Goal: Task Accomplishment & Management: Complete application form

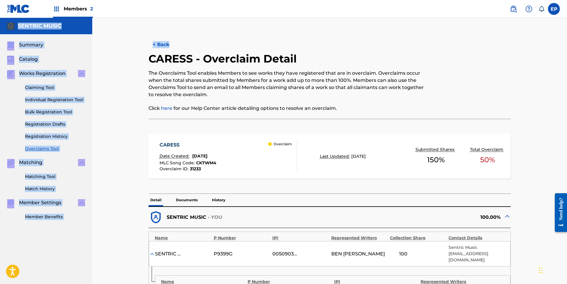
drag, startPoint x: 567, startPoint y: 8, endPoint x: 570, endPoint y: 30, distance: 22.0
click at [567, 30] on html "Accessibility Screen-Reader Guide, Feedback, and Issue Reporting | New window M…" at bounding box center [283, 142] width 567 height 284
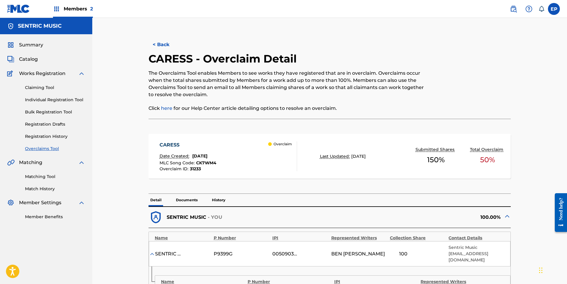
drag, startPoint x: 569, startPoint y: 30, endPoint x: 552, endPoint y: 39, distance: 19.2
click at [552, 39] on div "< Back CARESS - Overclaim Detail The Overclaims Tool enables Members to see wor…" at bounding box center [329, 247] width 475 height 459
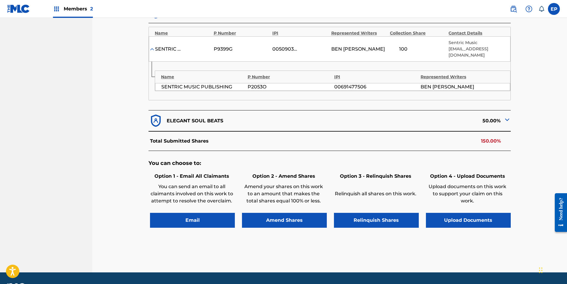
scroll to position [222, 0]
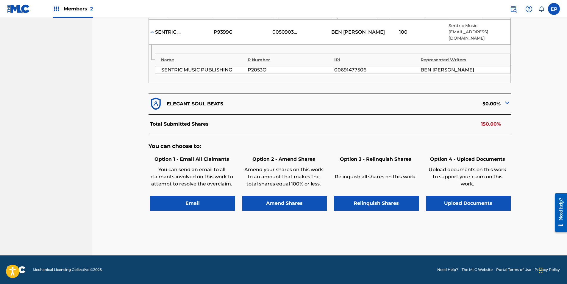
click at [456, 199] on button "Upload Documents" at bounding box center [468, 203] width 85 height 15
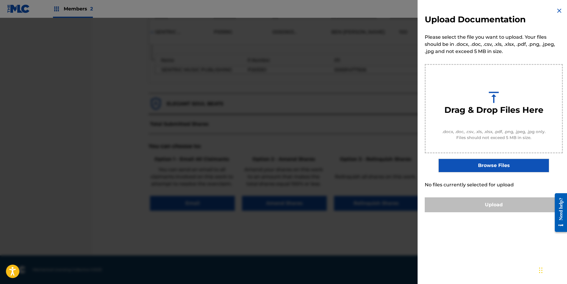
click at [469, 164] on label "Browse Files" at bounding box center [494, 166] width 110 height 14
click at [0, 0] on input "Browse Files" at bounding box center [0, 0] width 0 height 0
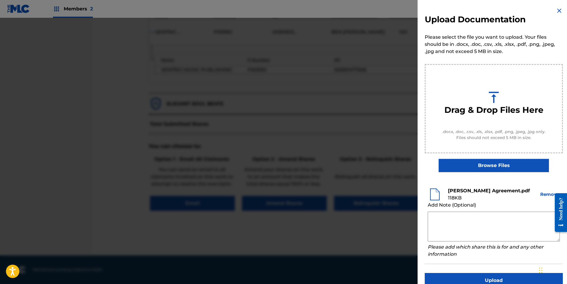
click at [466, 219] on textarea at bounding box center [494, 227] width 132 height 30
click at [456, 214] on textarea at bounding box center [494, 227] width 132 height 30
paste textarea "Our self service agreement is signed via digital signature and is active until …"
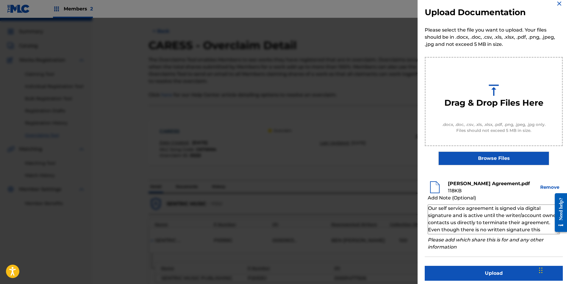
scroll to position [11, 0]
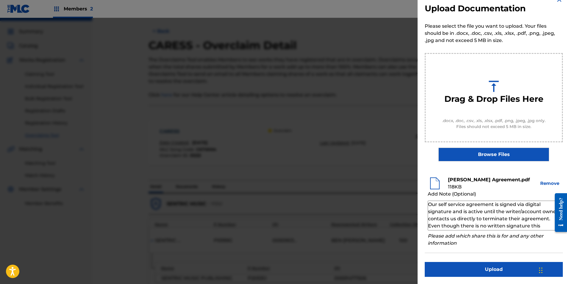
type textarea "Our self service agreement is signed via digital signature and is active until …"
click at [496, 270] on button "Upload" at bounding box center [494, 269] width 138 height 15
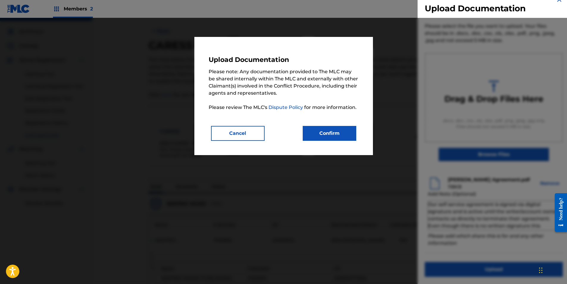
click at [315, 134] on button "Confirm" at bounding box center [330, 133] width 54 height 15
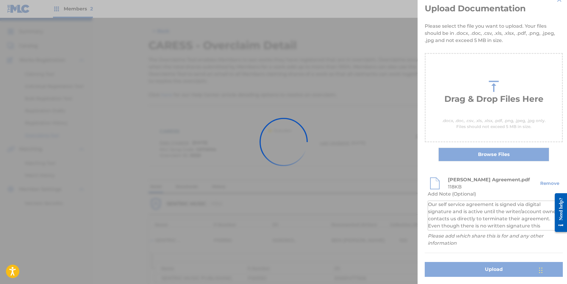
scroll to position [0, 0]
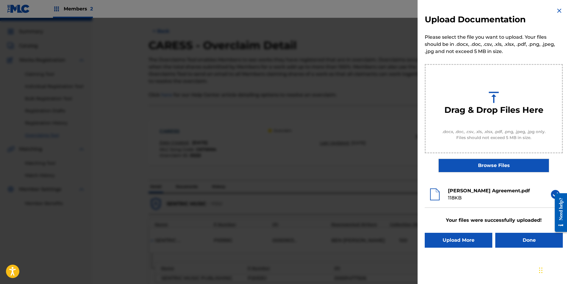
click at [515, 240] on button "Done" at bounding box center [529, 240] width 68 height 15
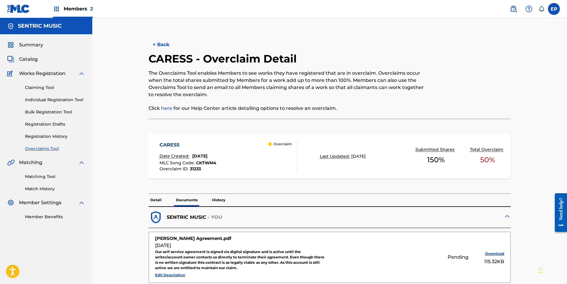
click at [41, 148] on link "Overclaims Tool" at bounding box center [55, 149] width 60 height 6
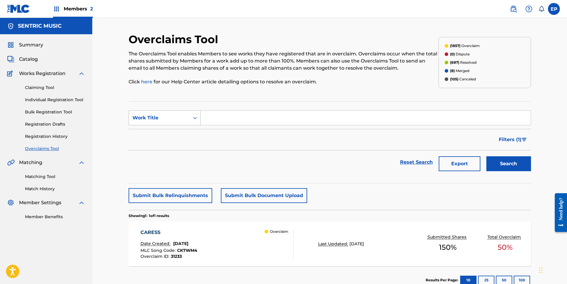
click at [196, 115] on div "Search Form" at bounding box center [195, 118] width 11 height 11
click at [166, 148] on div "Overclaim ID" at bounding box center [164, 147] width 71 height 15
click at [216, 116] on input "Search Form" at bounding box center [366, 118] width 330 height 14
paste input "31229"
type input "31229"
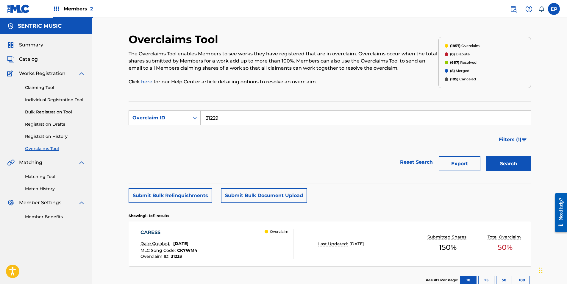
click at [505, 164] on button "Search" at bounding box center [508, 163] width 45 height 15
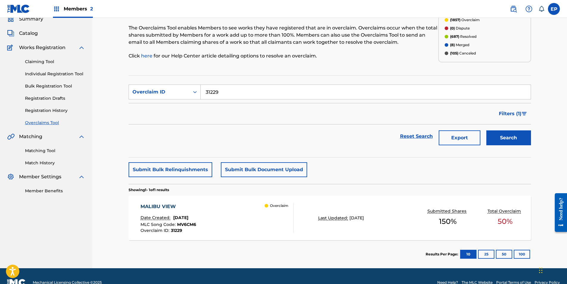
scroll to position [39, 0]
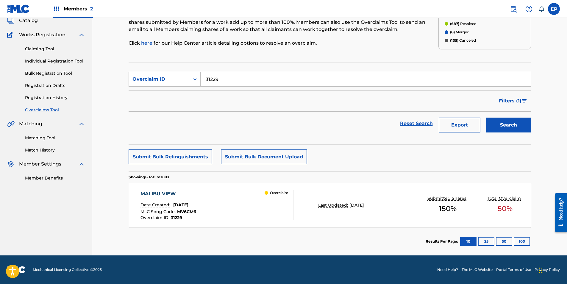
click at [288, 215] on div "Overclaim" at bounding box center [279, 205] width 29 height 30
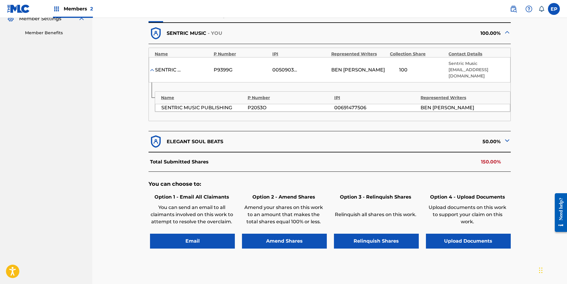
scroll to position [222, 0]
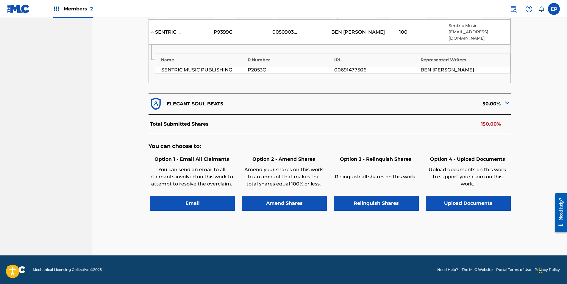
click at [460, 199] on button "Upload Documents" at bounding box center [468, 203] width 85 height 15
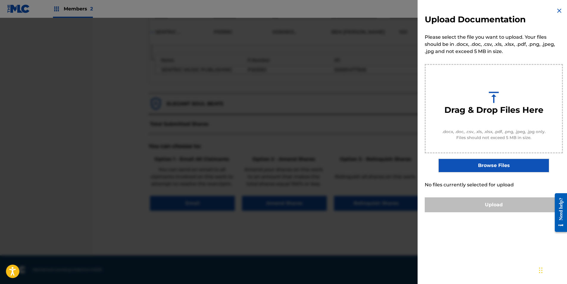
click at [468, 168] on label "Browse Files" at bounding box center [494, 166] width 110 height 14
click at [0, 0] on input "Browse Files" at bounding box center [0, 0] width 0 height 0
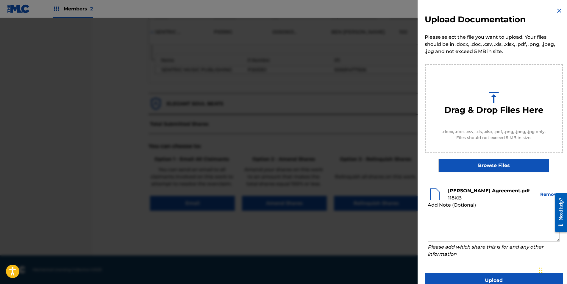
click at [448, 219] on textarea at bounding box center [494, 227] width 132 height 30
paste textarea "Our self service agreement is signed via digital signature and is active until …"
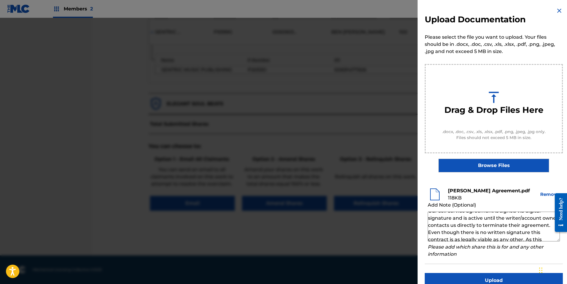
scroll to position [0, 0]
type textarea "Our self service agreement is signed via digital signature and is active until …"
click at [499, 277] on button "Upload" at bounding box center [494, 280] width 138 height 15
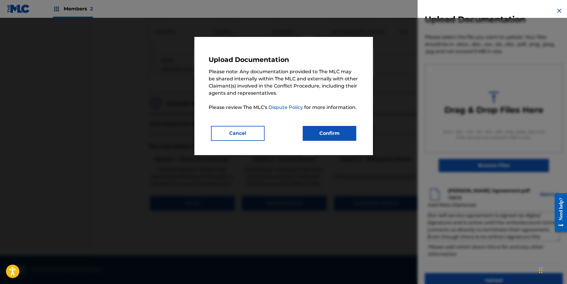
click at [322, 137] on button "Confirm" at bounding box center [330, 133] width 54 height 15
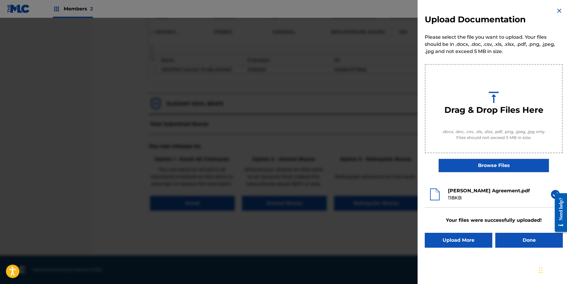
click at [510, 237] on button "Done" at bounding box center [529, 240] width 68 height 15
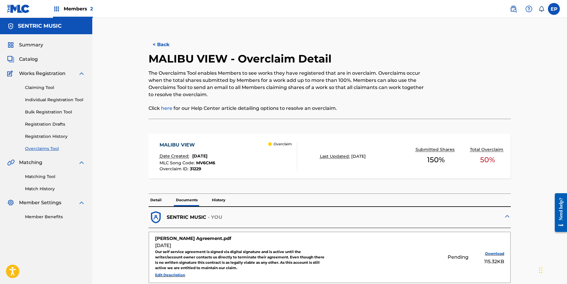
click at [53, 151] on link "Overclaims Tool" at bounding box center [55, 149] width 60 height 6
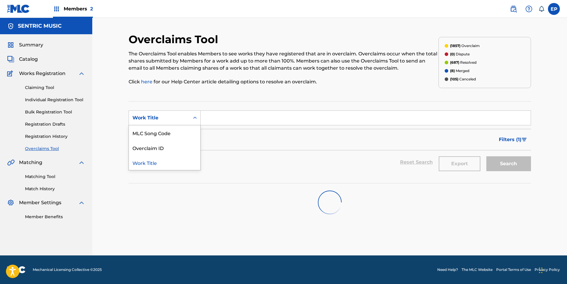
click at [194, 114] on div "Search Form" at bounding box center [195, 118] width 11 height 11
click at [171, 146] on div "Overclaim ID" at bounding box center [164, 147] width 71 height 15
click at [217, 118] on input "Search Form" at bounding box center [366, 118] width 330 height 14
paste input "31225"
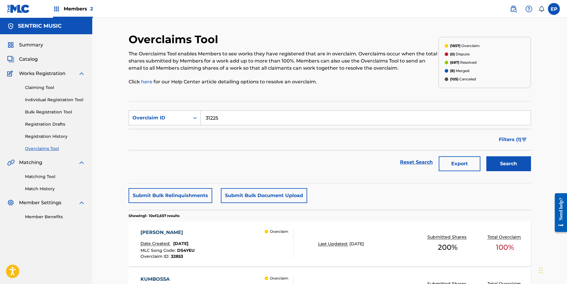
type input "31225"
click at [506, 155] on div "Search" at bounding box center [507, 162] width 48 height 24
click at [512, 168] on button "Search" at bounding box center [508, 163] width 45 height 15
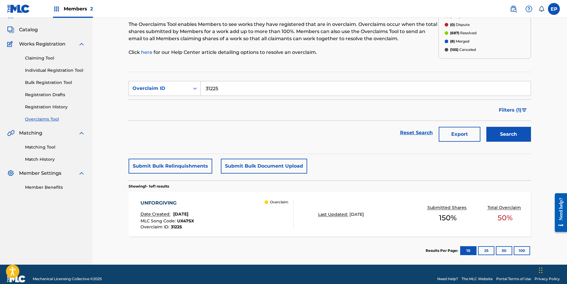
scroll to position [30, 0]
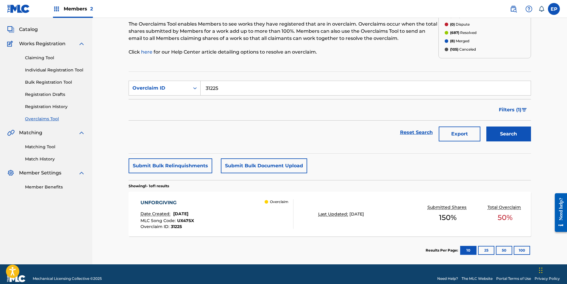
click at [353, 228] on div "UNFORGIVING Date Created: [DATE] MLC Song Code : UX47SX Overclaim ID : 31225 Ov…" at bounding box center [330, 214] width 402 height 45
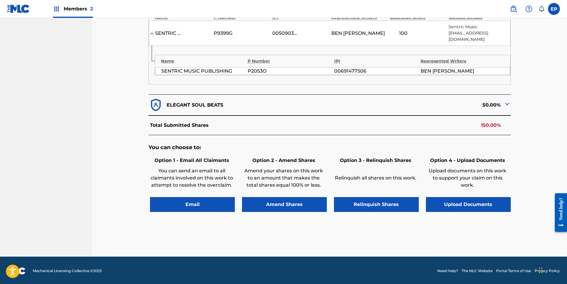
scroll to position [222, 0]
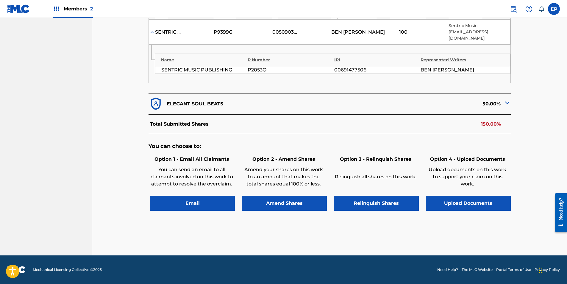
click at [491, 207] on button "Upload Documents" at bounding box center [468, 203] width 85 height 15
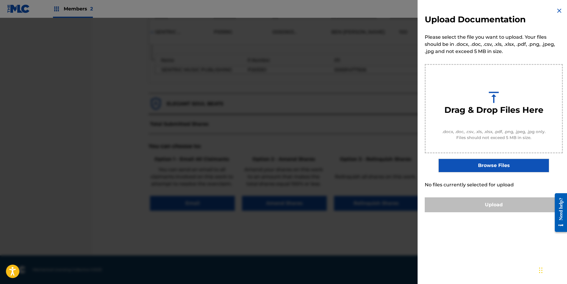
click at [488, 162] on label "Browse Files" at bounding box center [494, 166] width 110 height 14
click at [0, 0] on input "Browse Files" at bounding box center [0, 0] width 0 height 0
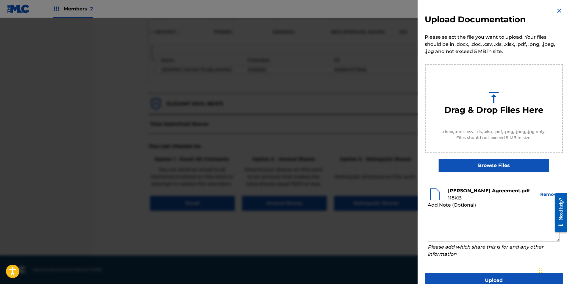
click at [436, 219] on textarea at bounding box center [494, 227] width 132 height 30
paste textarea "Our self service agreement is signed via digital signature and is active until …"
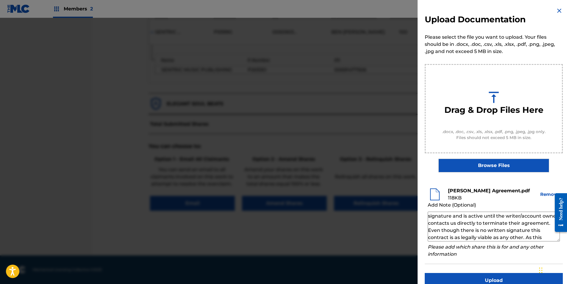
scroll to position [0, 0]
type textarea "Our self service agreement is signed via digital signature and is active until …"
click at [478, 274] on button "Upload" at bounding box center [494, 280] width 138 height 15
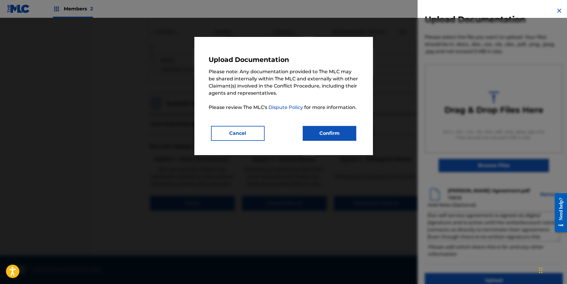
click at [342, 138] on button "Confirm" at bounding box center [330, 133] width 54 height 15
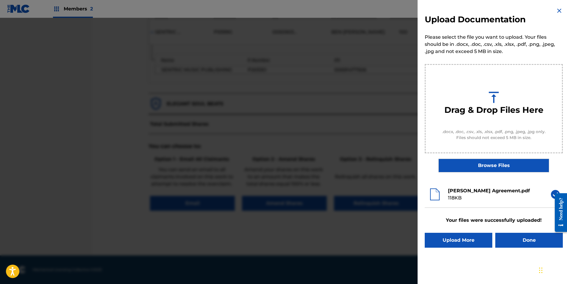
click at [527, 234] on button "Done" at bounding box center [529, 240] width 68 height 15
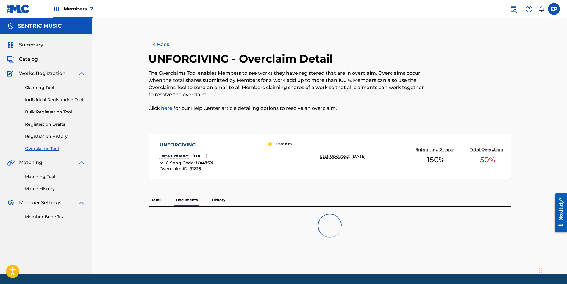
click at [52, 146] on link "Overclaims Tool" at bounding box center [55, 149] width 60 height 6
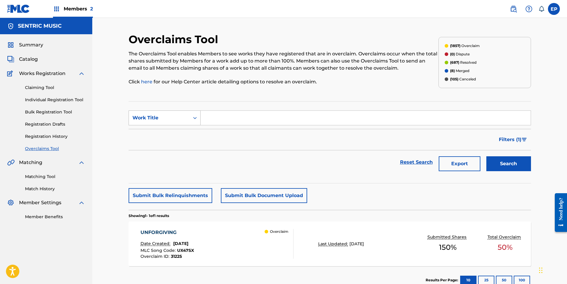
click at [199, 115] on div "Search Form" at bounding box center [195, 118] width 11 height 11
click at [177, 143] on div "Overclaim ID" at bounding box center [164, 147] width 71 height 15
click at [206, 119] on input "Search Form" at bounding box center [366, 118] width 330 height 14
paste input "31230"
type input "31230"
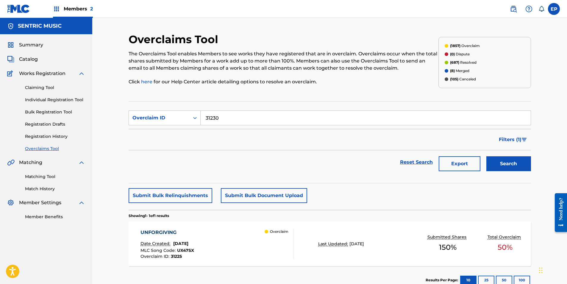
click at [517, 165] on button "Search" at bounding box center [508, 163] width 45 height 15
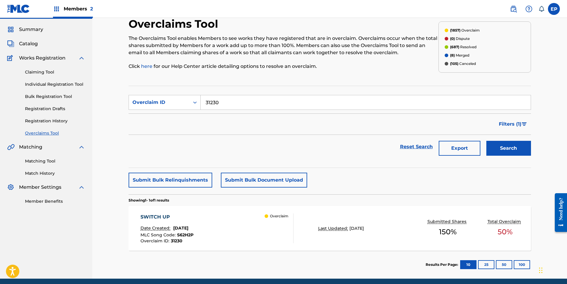
scroll to position [39, 0]
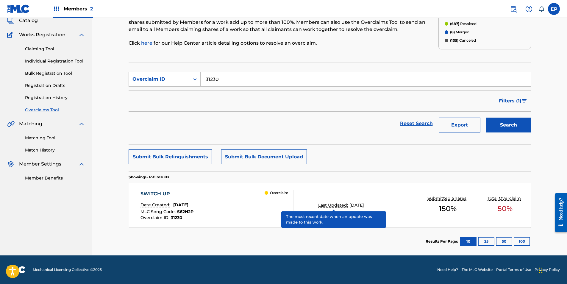
click at [323, 207] on p "Last Updated:" at bounding box center [333, 205] width 31 height 6
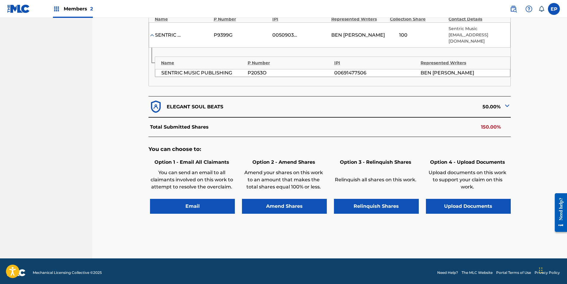
scroll to position [222, 0]
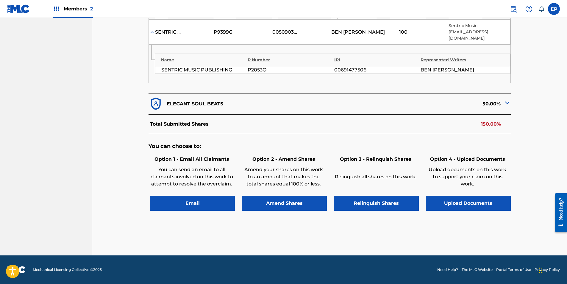
click at [449, 202] on button "Upload Documents" at bounding box center [468, 203] width 85 height 15
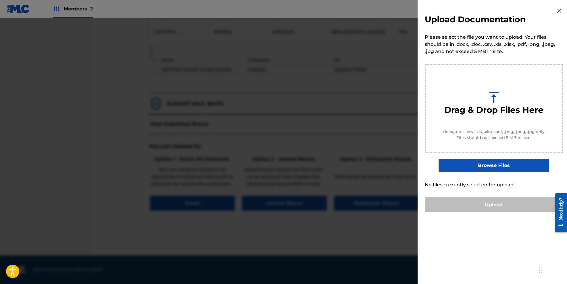
click at [462, 163] on label "Browse Files" at bounding box center [494, 166] width 110 height 14
click at [0, 0] on input "Browse Files" at bounding box center [0, 0] width 0 height 0
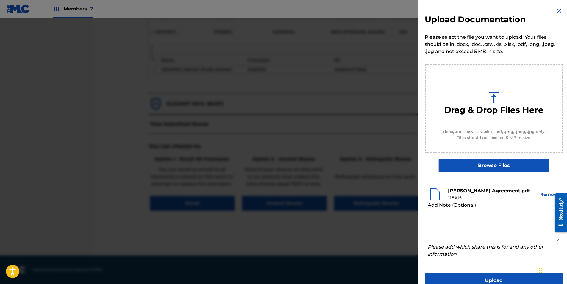
click at [447, 216] on textarea at bounding box center [494, 227] width 132 height 30
paste textarea "Our self service agreement is signed via digital signature and is active until …"
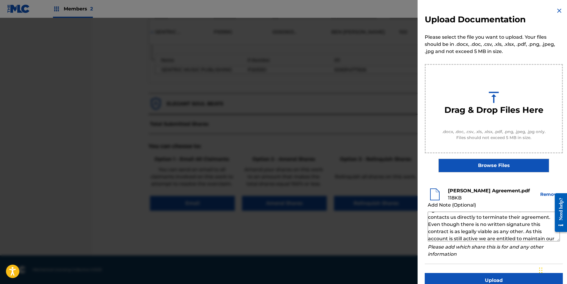
scroll to position [0, 0]
type textarea "Our self service agreement is signed via digital signature and is active until …"
click at [491, 279] on button "Upload" at bounding box center [494, 280] width 138 height 15
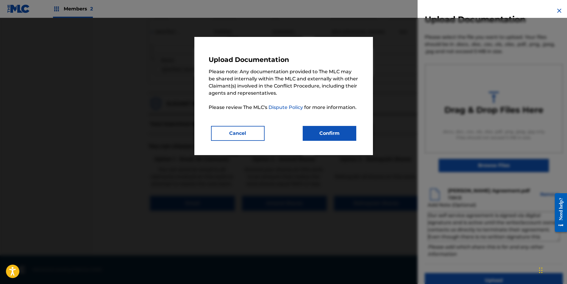
click at [334, 135] on button "Confirm" at bounding box center [330, 133] width 54 height 15
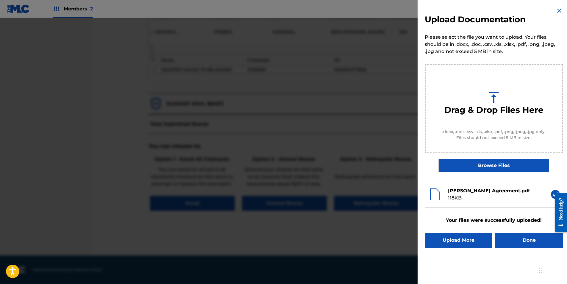
click at [519, 244] on button "Done" at bounding box center [529, 240] width 68 height 15
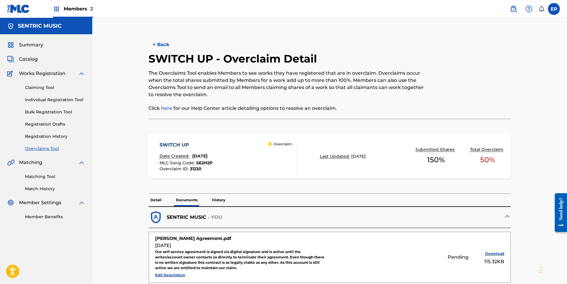
click at [37, 150] on link "Overclaims Tool" at bounding box center [55, 149] width 60 height 6
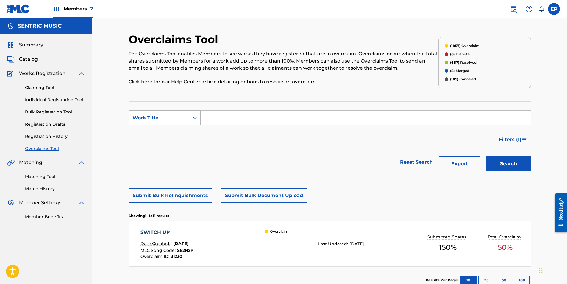
click at [153, 111] on div "Work Title" at bounding box center [165, 117] width 72 height 15
click at [163, 148] on div "Overclaim ID" at bounding box center [164, 147] width 71 height 15
drag, startPoint x: 206, startPoint y: 123, endPoint x: 212, endPoint y: 122, distance: 5.8
click at [206, 123] on input "Search Form" at bounding box center [366, 118] width 330 height 14
paste input "31224"
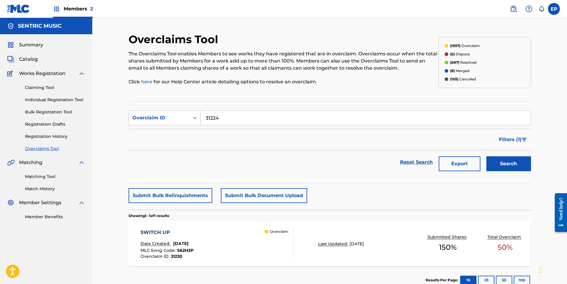
type input "31224"
click at [502, 166] on button "Search" at bounding box center [508, 163] width 45 height 15
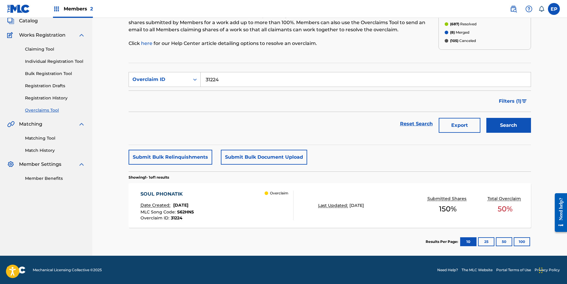
scroll to position [39, 0]
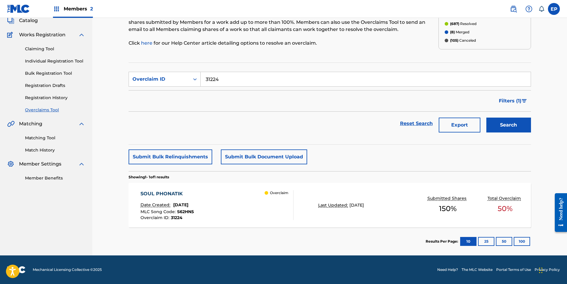
click at [230, 208] on div "SOUL PHONATIK Date Created: [DATE] MLC Song Code : S62HN5 Overclaim ID : 31224 …" at bounding box center [217, 205] width 153 height 30
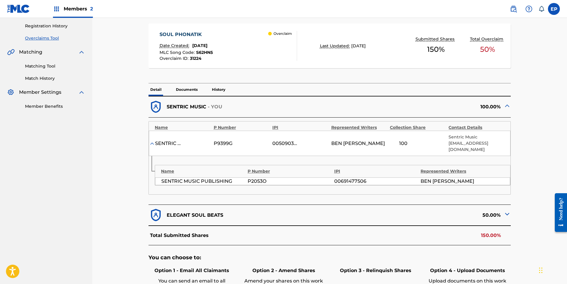
scroll to position [222, 0]
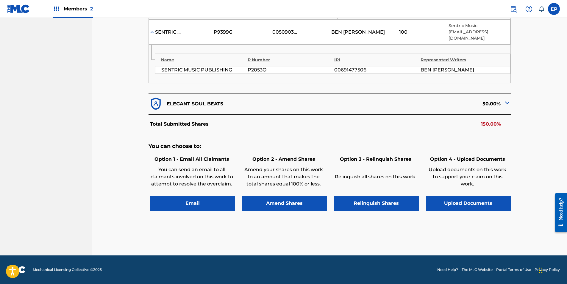
click at [469, 207] on button "Upload Documents" at bounding box center [468, 203] width 85 height 15
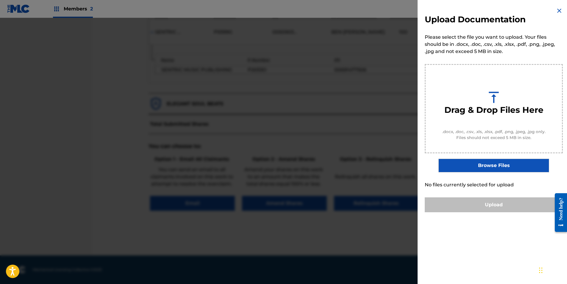
click at [477, 165] on label "Browse Files" at bounding box center [494, 166] width 110 height 14
click at [0, 0] on input "Browse Files" at bounding box center [0, 0] width 0 height 0
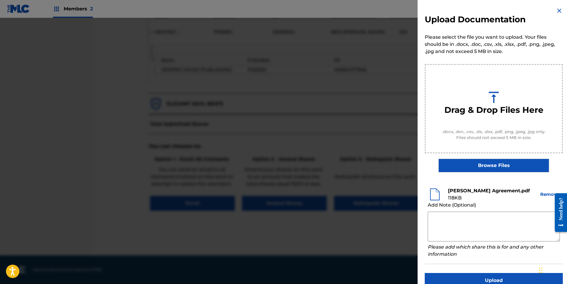
click at [454, 216] on textarea at bounding box center [494, 227] width 132 height 30
click at [471, 217] on textarea at bounding box center [494, 227] width 132 height 30
paste textarea "Our self service agreement is signed via digital signature and is active until …"
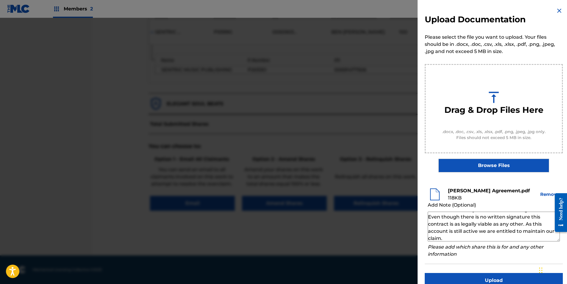
scroll to position [0, 0]
type textarea "Our self service agreement is signed via digital signature and is active until …"
click at [485, 277] on button "Upload" at bounding box center [494, 280] width 138 height 15
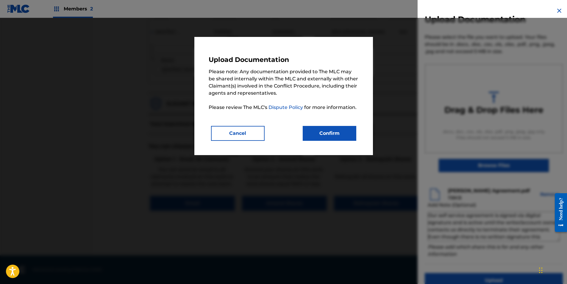
click at [320, 131] on button "Confirm" at bounding box center [330, 133] width 54 height 15
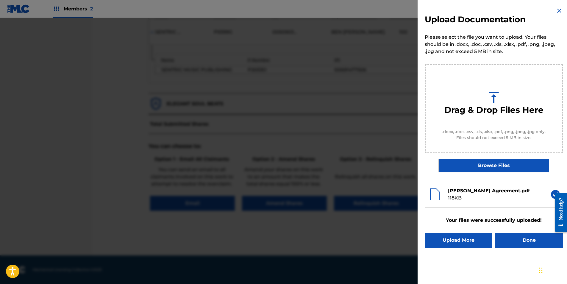
click at [523, 243] on button "Done" at bounding box center [529, 240] width 68 height 15
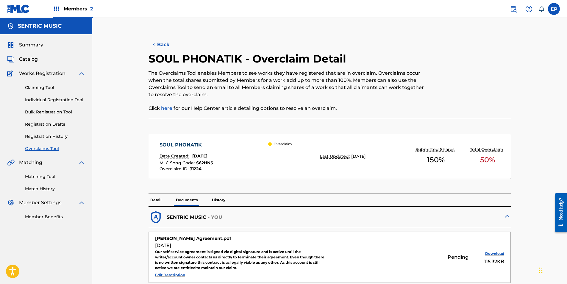
click at [43, 151] on link "Overclaims Tool" at bounding box center [55, 149] width 60 height 6
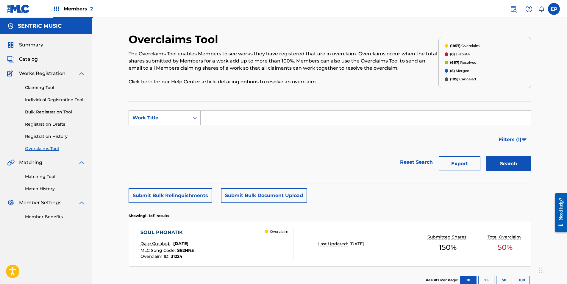
click at [162, 124] on div "Work Title" at bounding box center [165, 117] width 72 height 15
click at [159, 149] on div "Overclaim ID" at bounding box center [164, 147] width 71 height 15
click at [283, 105] on section "SearchWithCriteria84cd1dc5-fb6d-4c38-a2e5-7984533c1a58 Overclaim ID Filter Stat…" at bounding box center [330, 142] width 402 height 82
click at [272, 115] on input "Search Form" at bounding box center [366, 118] width 330 height 14
paste input "31220"
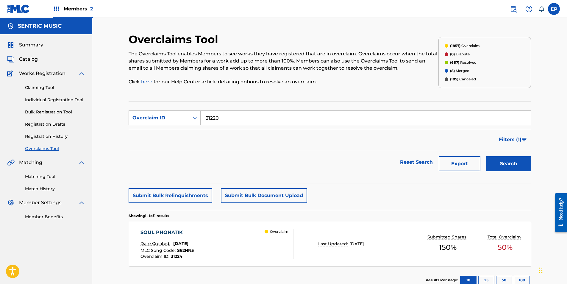
type input "31220"
click at [512, 166] on button "Search" at bounding box center [508, 163] width 45 height 15
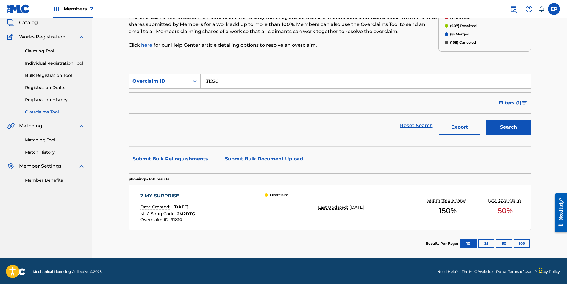
scroll to position [39, 0]
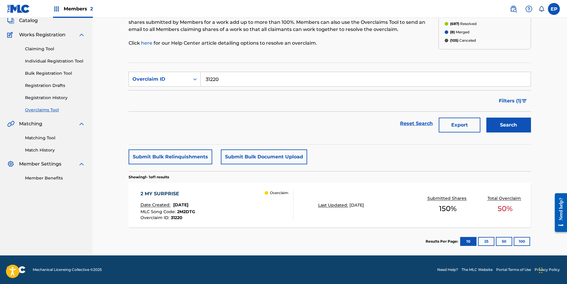
click at [389, 192] on div "2 MY SURPRISE Date Created: [DATE] MLC Song Code : 2M2DTG Overclaim ID : 31220 …" at bounding box center [330, 205] width 402 height 45
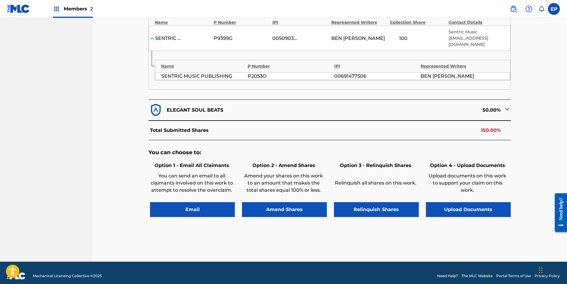
scroll to position [222, 0]
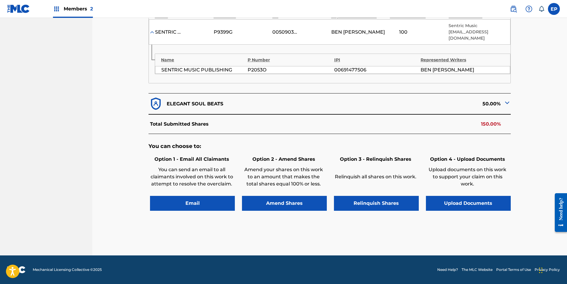
click at [477, 202] on button "Upload Documents" at bounding box center [468, 203] width 85 height 15
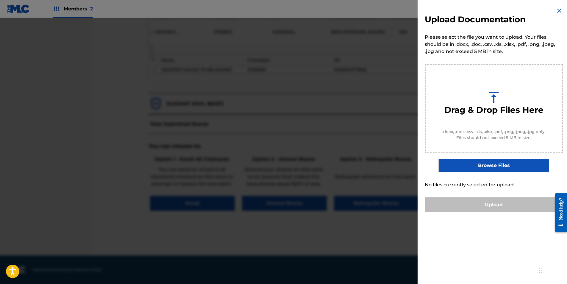
click at [484, 169] on label "Browse Files" at bounding box center [494, 166] width 110 height 14
click at [0, 0] on input "Browse Files" at bounding box center [0, 0] width 0 height 0
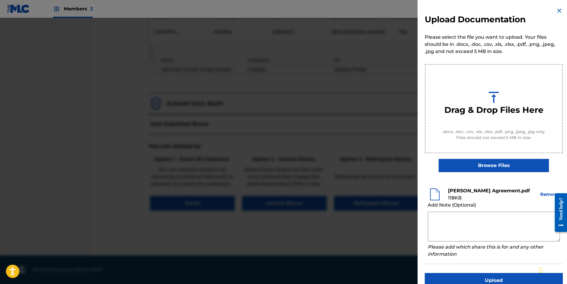
click at [461, 217] on textarea at bounding box center [494, 227] width 132 height 30
click at [462, 218] on textarea at bounding box center [494, 227] width 132 height 30
paste textarea "Our self service agreement is signed via digital signature and is active until …"
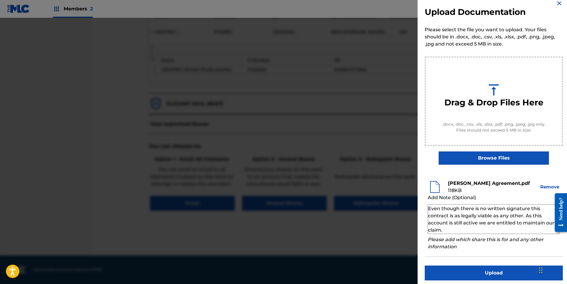
scroll to position [11, 0]
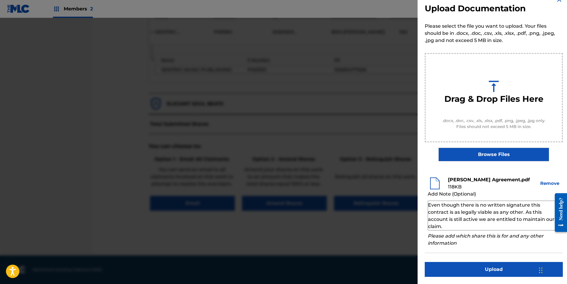
type textarea "Our self service agreement is signed via digital signature and is active until …"
click at [497, 266] on button "Upload" at bounding box center [494, 269] width 138 height 15
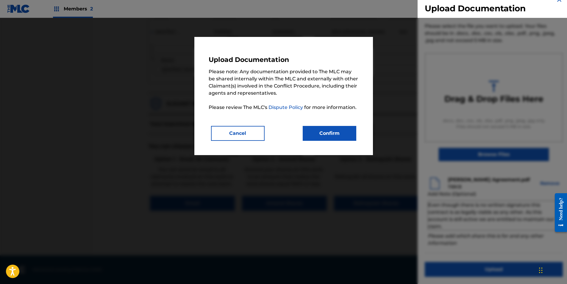
click at [317, 134] on button "Confirm" at bounding box center [330, 133] width 54 height 15
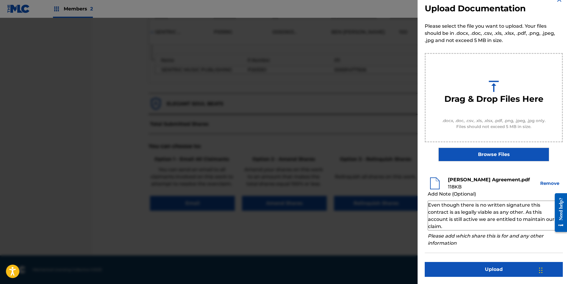
scroll to position [0, 0]
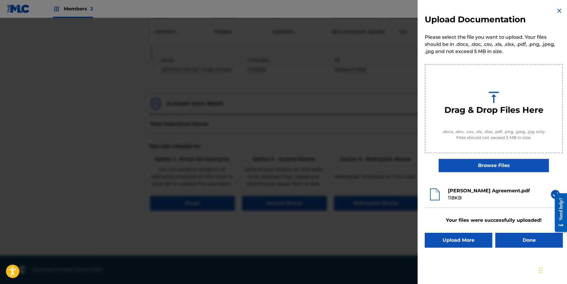
click at [518, 235] on button "Done" at bounding box center [529, 240] width 68 height 15
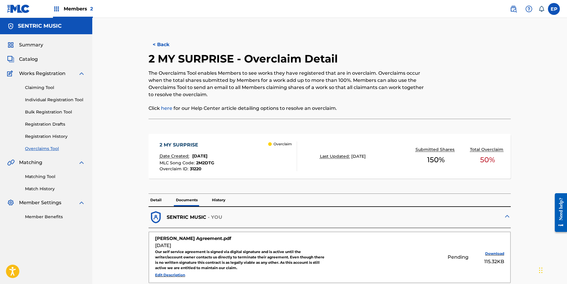
click at [51, 150] on link "Overclaims Tool" at bounding box center [55, 149] width 60 height 6
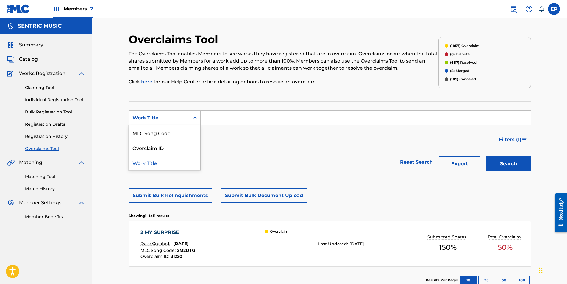
click at [138, 118] on div "Work Title" at bounding box center [159, 117] width 54 height 7
click at [147, 144] on div "Overclaim ID" at bounding box center [164, 147] width 71 height 15
click at [239, 119] on input "Search Form" at bounding box center [366, 118] width 330 height 14
paste input "31170"
type input "31170"
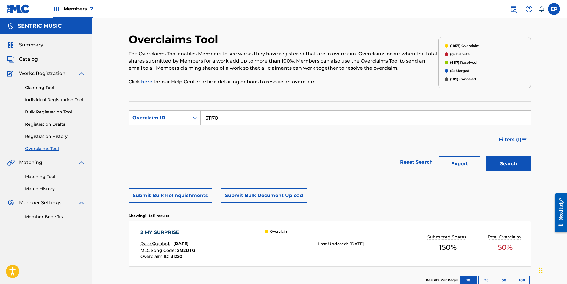
click at [528, 162] on button "Search" at bounding box center [508, 163] width 45 height 15
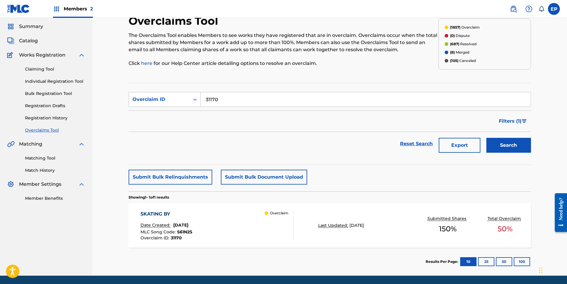
scroll to position [39, 0]
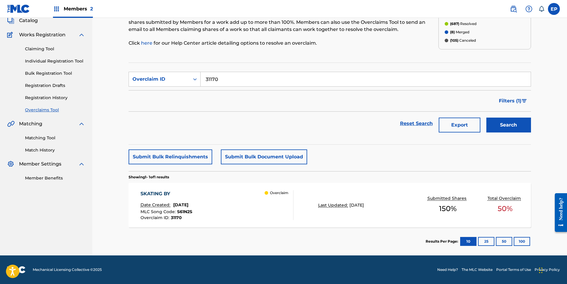
click at [322, 219] on div "SKATING BY Date Created: [DATE] MLC Song Code : S61N2S Overclaim ID : 31170 Ove…" at bounding box center [330, 205] width 402 height 45
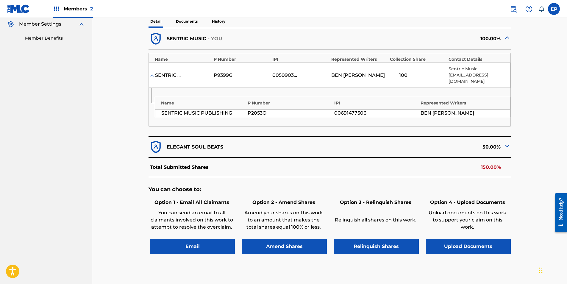
scroll to position [208, 0]
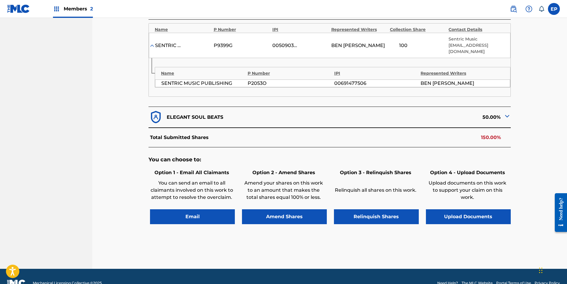
click at [454, 215] on button "Upload Documents" at bounding box center [468, 216] width 85 height 15
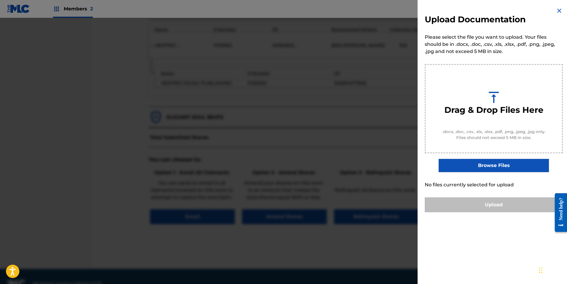
click at [463, 171] on label "Browse Files" at bounding box center [494, 166] width 110 height 14
click at [0, 0] on input "Browse Files" at bounding box center [0, 0] width 0 height 0
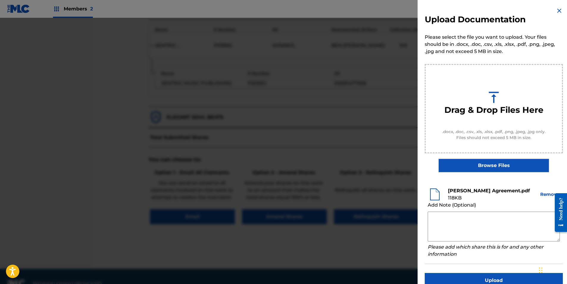
click at [486, 217] on textarea at bounding box center [494, 227] width 132 height 30
paste textarea "Our self service agreement is signed via digital signature and is active until …"
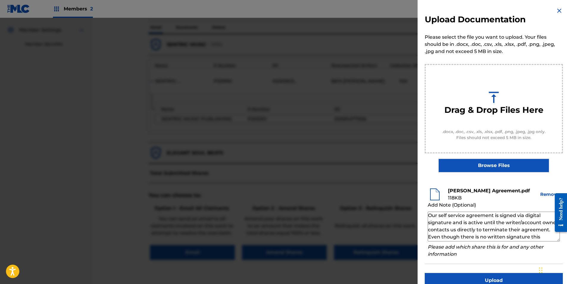
scroll to position [119, 0]
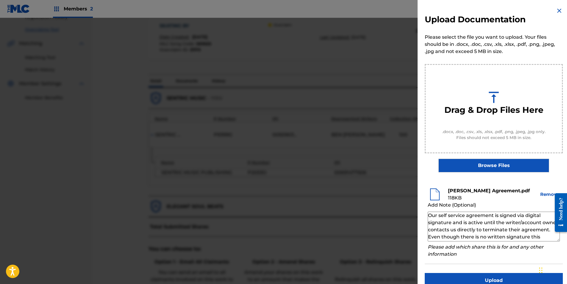
type textarea "Our self service agreement is signed via digital signature and is active until …"
click at [493, 278] on button "Upload" at bounding box center [494, 280] width 138 height 15
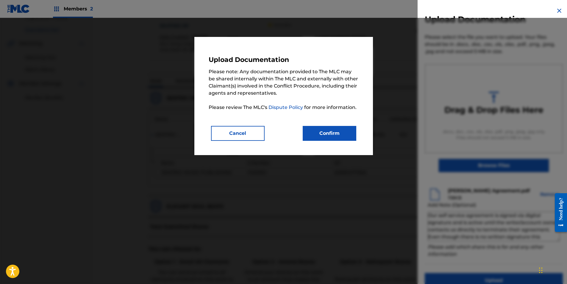
click at [333, 135] on button "Confirm" at bounding box center [330, 133] width 54 height 15
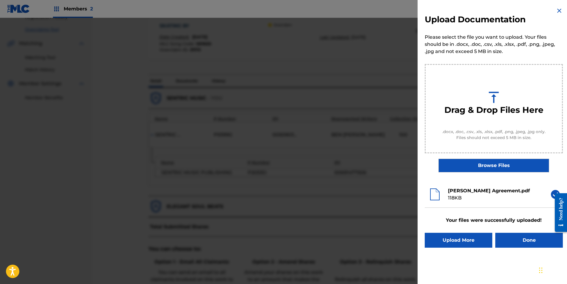
click at [504, 234] on button "Done" at bounding box center [529, 240] width 68 height 15
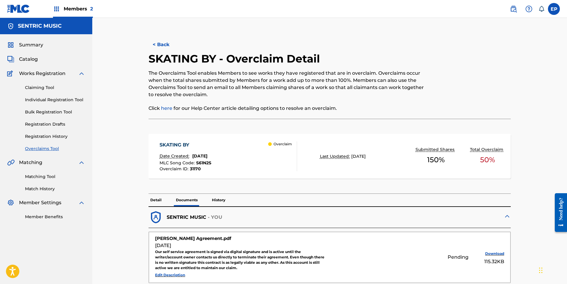
click at [49, 148] on link "Overclaims Tool" at bounding box center [55, 149] width 60 height 6
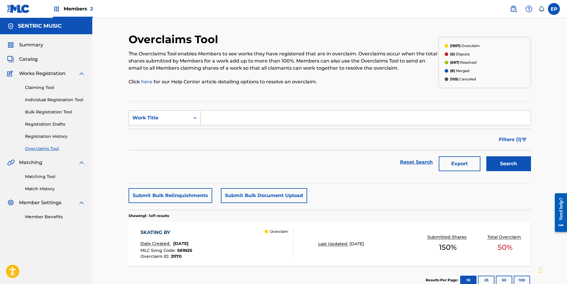
click at [171, 122] on div "Work Title" at bounding box center [159, 117] width 61 height 11
click at [172, 145] on div "Overclaim ID" at bounding box center [164, 147] width 71 height 15
click at [215, 122] on input "Search Form" at bounding box center [366, 118] width 330 height 14
paste input "31222"
type input "31222"
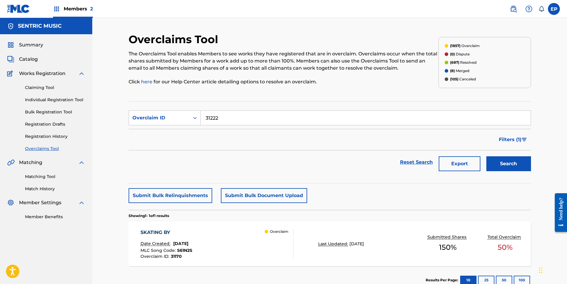
click at [497, 162] on button "Search" at bounding box center [508, 163] width 45 height 15
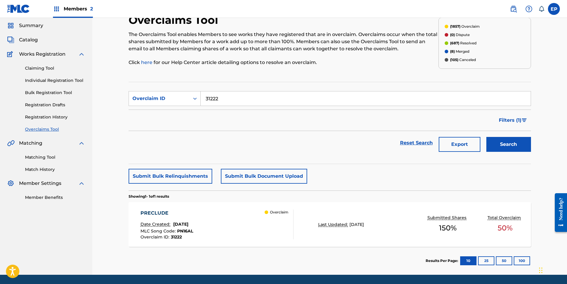
scroll to position [30, 0]
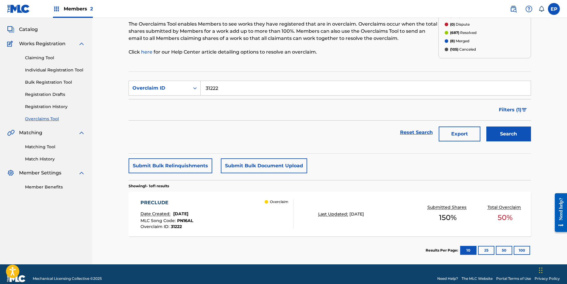
click at [299, 226] on div "PRECLUDE Date Created: [DATE] MLC Song Code : PN16AL Overclaim ID : 31222 Overc…" at bounding box center [330, 214] width 402 height 45
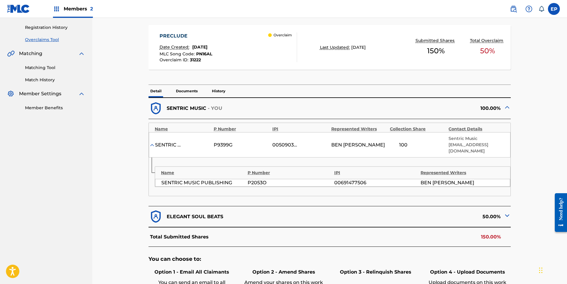
scroll to position [222, 0]
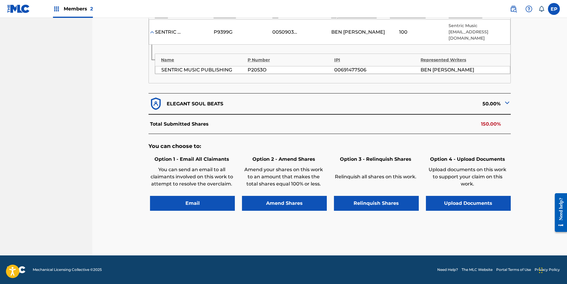
click at [452, 201] on button "Upload Documents" at bounding box center [468, 203] width 85 height 15
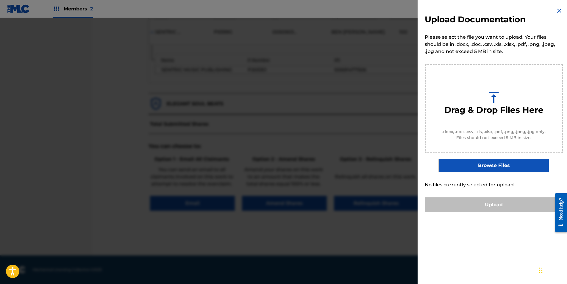
click at [457, 169] on label "Browse Files" at bounding box center [494, 166] width 110 height 14
click at [0, 0] on input "Browse Files" at bounding box center [0, 0] width 0 height 0
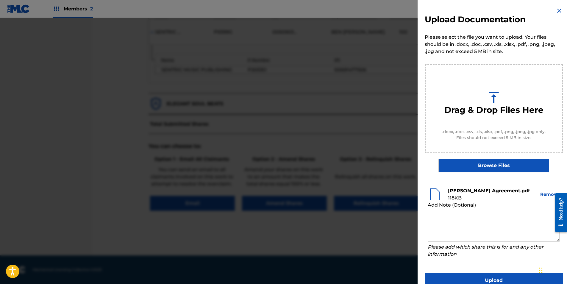
click at [453, 221] on textarea at bounding box center [494, 227] width 132 height 30
paste textarea "Our self service agreement is signed via digital signature and is active until …"
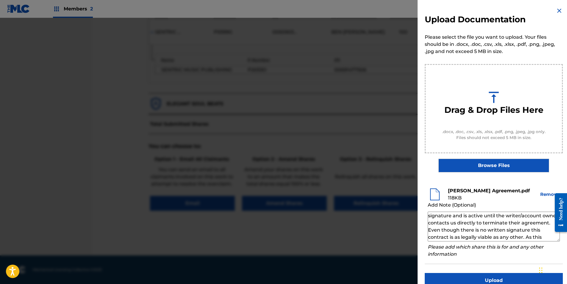
scroll to position [0, 0]
type textarea "Our self service agreement is signed via digital signature and is active until …"
click at [512, 277] on button "Upload" at bounding box center [494, 280] width 138 height 15
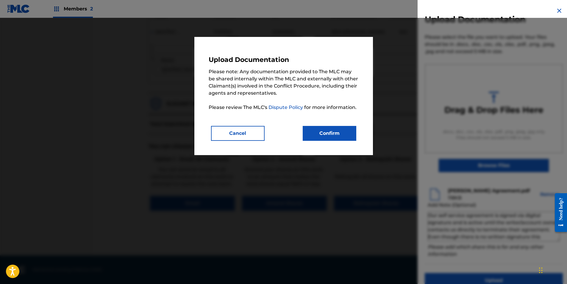
click at [347, 132] on button "Confirm" at bounding box center [330, 133] width 54 height 15
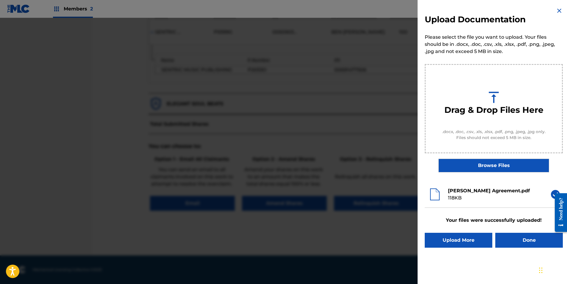
click at [518, 244] on button "Done" at bounding box center [529, 240] width 68 height 15
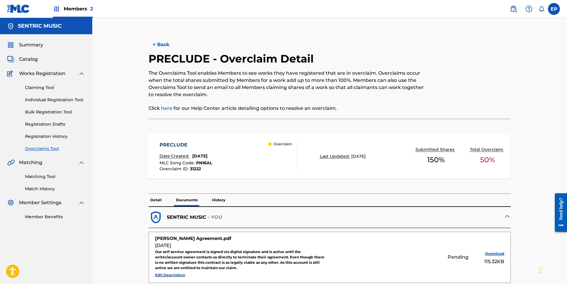
click at [49, 148] on link "Overclaims Tool" at bounding box center [55, 149] width 60 height 6
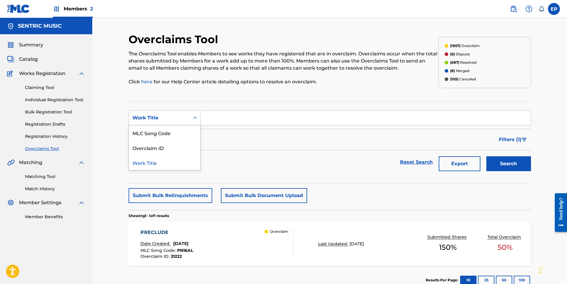
click at [183, 111] on div "Work Title" at bounding box center [165, 117] width 72 height 15
click at [165, 144] on div "Overclaim ID" at bounding box center [164, 147] width 71 height 15
click at [228, 114] on input "Search Form" at bounding box center [366, 118] width 330 height 14
paste input "31216"
type input "31216"
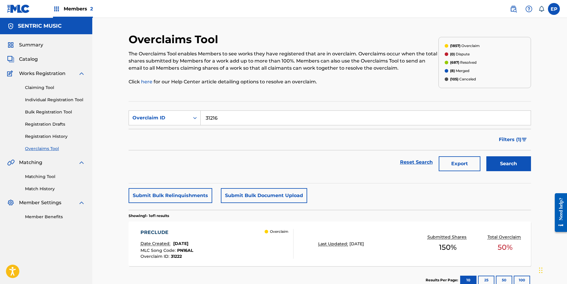
drag, startPoint x: 518, startPoint y: 148, endPoint x: 515, endPoint y: 151, distance: 3.8
click at [516, 150] on div "Filters ( 1 )" at bounding box center [330, 139] width 402 height 21
drag, startPoint x: 515, startPoint y: 151, endPoint x: 506, endPoint y: 157, distance: 11.1
click at [506, 157] on button "Search" at bounding box center [508, 163] width 45 height 15
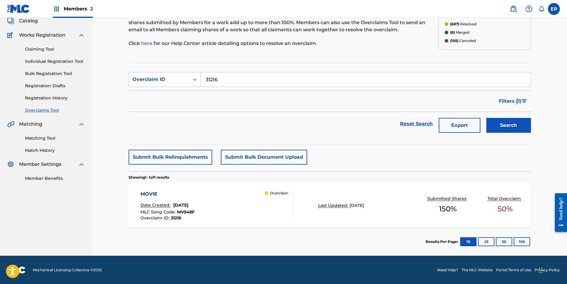
scroll to position [39, 0]
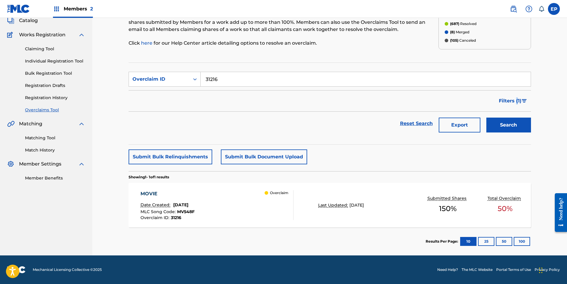
click at [259, 211] on div "MOVIE Date Created: [DATE] MLC Song Code : MV548F Overclaim ID : 31216 Overclaim" at bounding box center [217, 205] width 153 height 30
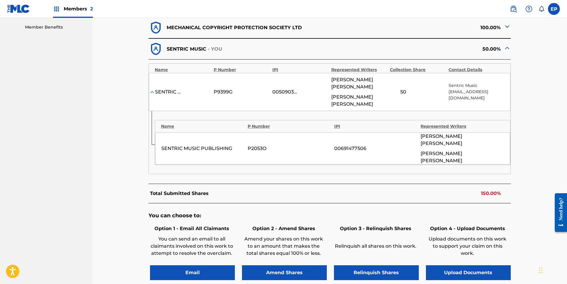
scroll to position [208, 0]
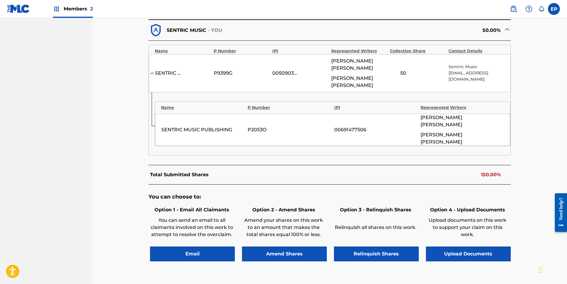
click at [469, 246] on button "Upload Documents" at bounding box center [468, 253] width 85 height 15
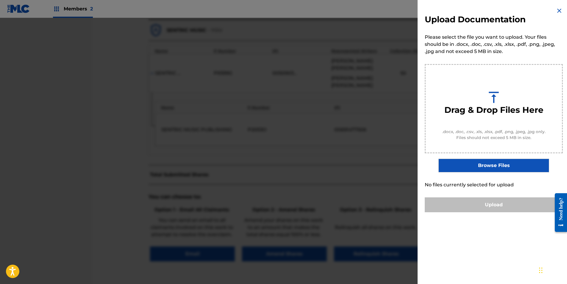
click at [474, 165] on label "Browse Files" at bounding box center [494, 166] width 110 height 14
click at [0, 0] on input "Browse Files" at bounding box center [0, 0] width 0 height 0
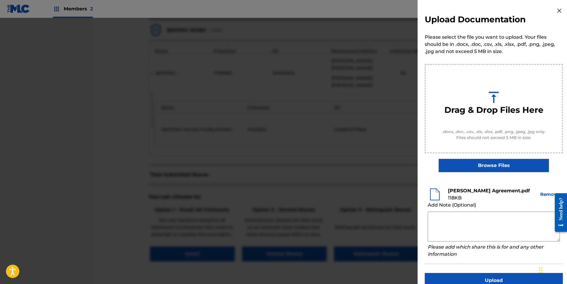
click at [452, 216] on textarea at bounding box center [494, 227] width 132 height 30
paste textarea "Our self service agreement is signed via digital signature and is active until …"
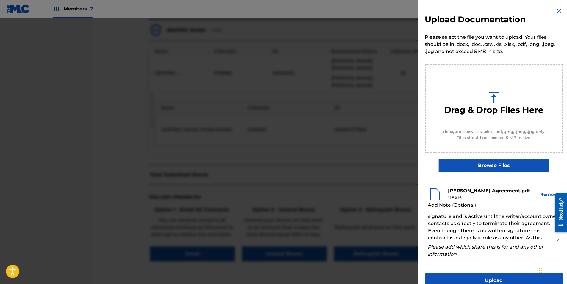
scroll to position [0, 0]
type textarea "Our self service agreement is signed via digital signature and is active until …"
click at [482, 273] on button "Upload" at bounding box center [494, 280] width 138 height 15
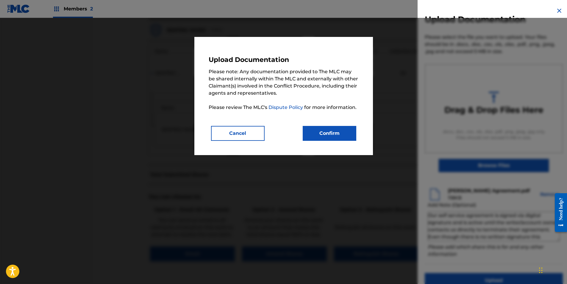
click at [333, 122] on div "Upload Documentation Please note: Any documentation provided to The MLC may be …" at bounding box center [284, 96] width 150 height 90
click at [334, 132] on button "Confirm" at bounding box center [330, 133] width 54 height 15
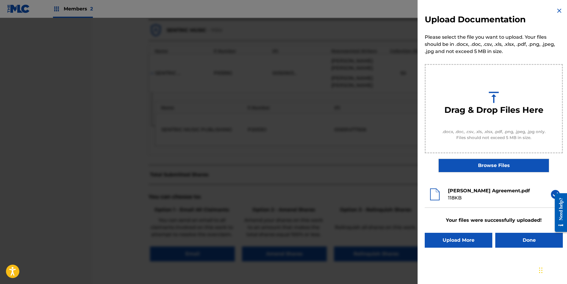
click at [517, 241] on button "Done" at bounding box center [529, 240] width 68 height 15
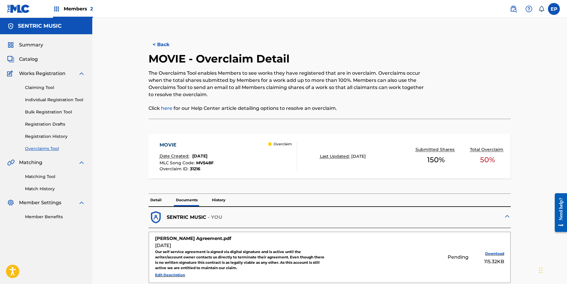
click at [42, 150] on link "Overclaims Tool" at bounding box center [55, 149] width 60 height 6
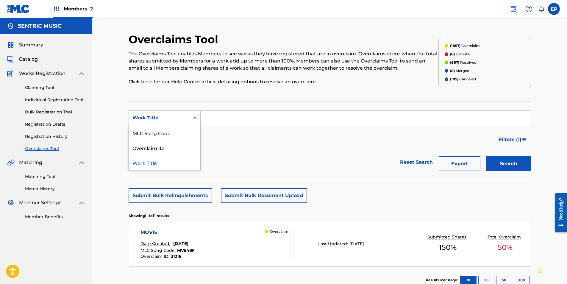
click at [170, 124] on div "Work Title" at bounding box center [165, 117] width 72 height 15
click at [157, 147] on div "Overclaim ID" at bounding box center [164, 147] width 71 height 15
click at [213, 124] on input "Search Form" at bounding box center [366, 118] width 330 height 14
paste input "31223"
type input "31223"
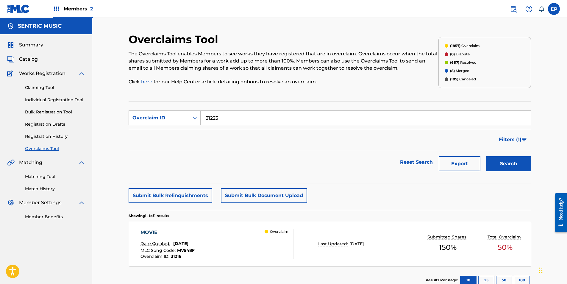
click at [499, 161] on button "Search" at bounding box center [508, 163] width 45 height 15
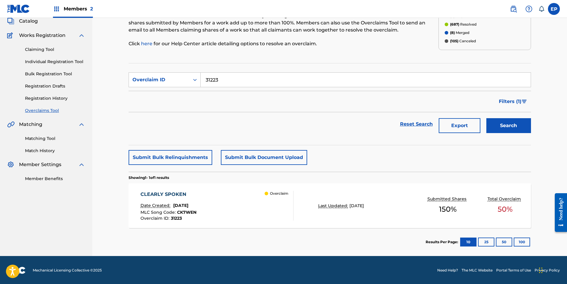
scroll to position [39, 0]
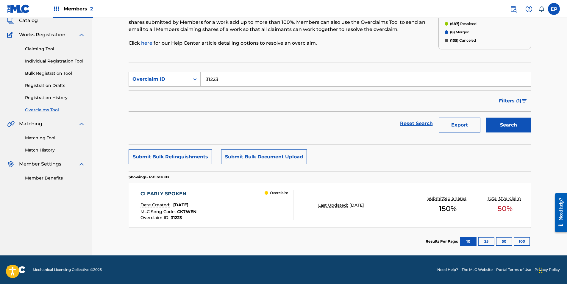
click at [239, 204] on div "CLEARLY SPOKEN Date Created: [DATE] MLC Song Code : CK7WEN Overclaim ID : 31223…" at bounding box center [217, 205] width 153 height 30
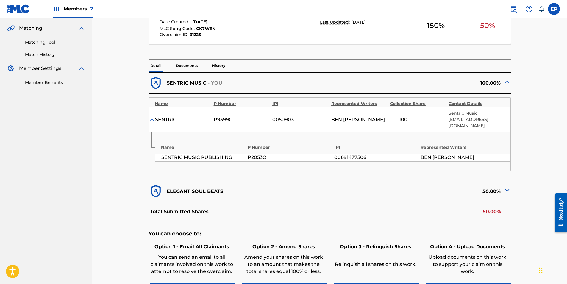
scroll to position [179, 0]
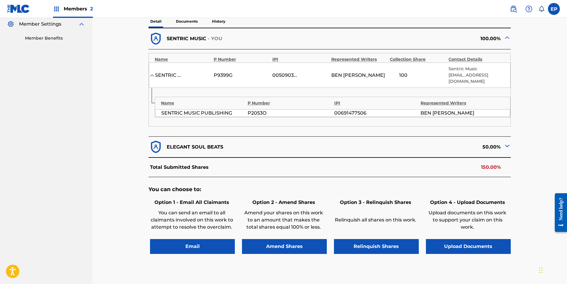
click at [455, 249] on button "Upload Documents" at bounding box center [468, 246] width 85 height 15
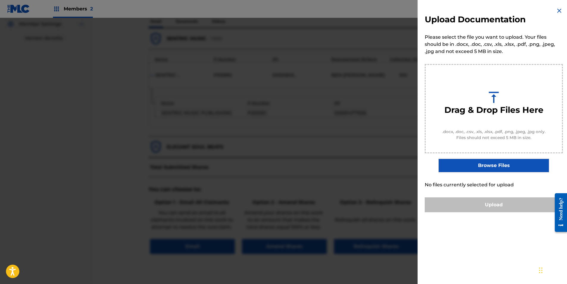
click at [475, 171] on label "Browse Files" at bounding box center [494, 166] width 110 height 14
click at [0, 0] on input "Browse Files" at bounding box center [0, 0] width 0 height 0
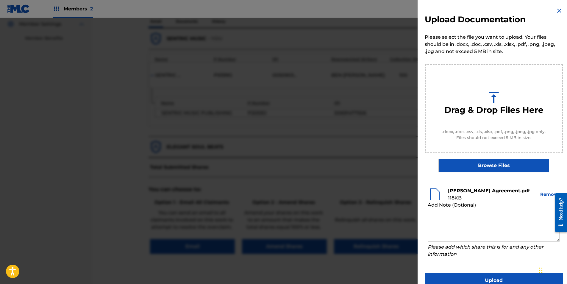
click at [442, 214] on textarea at bounding box center [494, 227] width 132 height 30
paste textarea "Our self service agreement is signed via digital signature and is active until …"
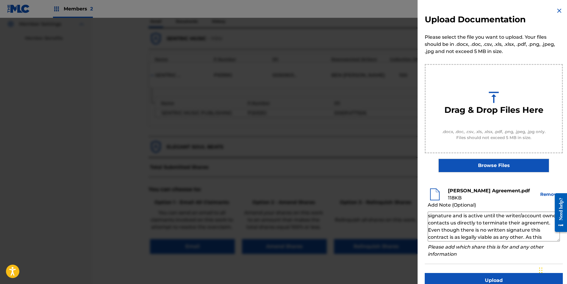
scroll to position [0, 0]
type textarea "Our self service agreement is signed via digital signature and is active until …"
click at [495, 274] on button "Upload" at bounding box center [494, 280] width 138 height 15
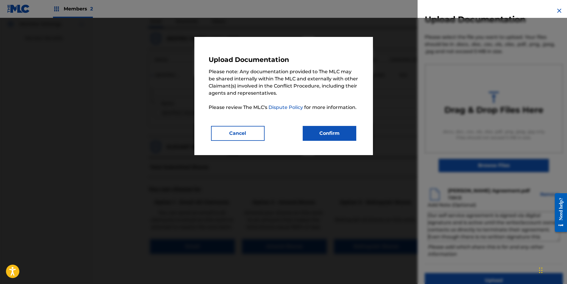
click at [341, 132] on button "Confirm" at bounding box center [330, 133] width 54 height 15
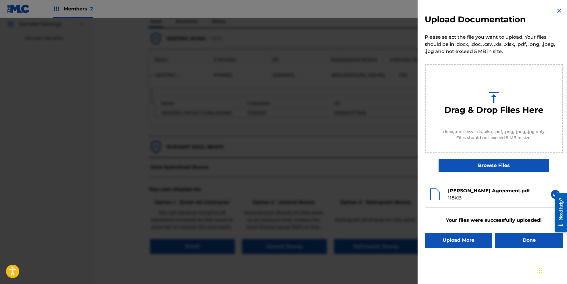
click at [515, 233] on button "Done" at bounding box center [529, 240] width 68 height 15
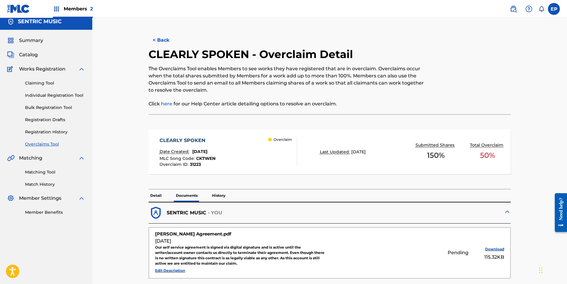
click at [163, 196] on p "Detail" at bounding box center [156, 195] width 15 height 13
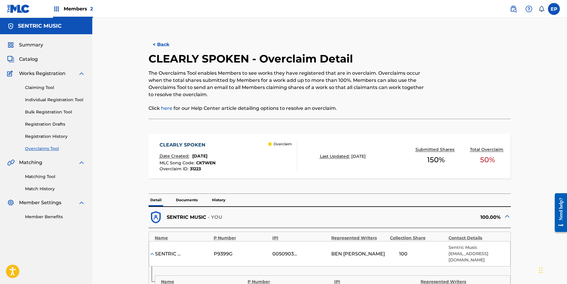
click at [50, 147] on link "Overclaims Tool" at bounding box center [55, 149] width 60 height 6
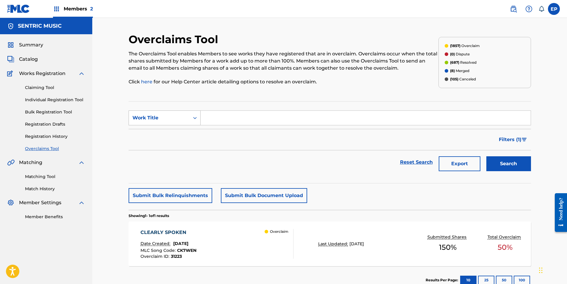
click at [173, 118] on div "Work Title" at bounding box center [159, 117] width 54 height 7
click at [176, 150] on div "Overclaim ID" at bounding box center [164, 147] width 71 height 15
click at [216, 120] on input "Search Form" at bounding box center [366, 118] width 330 height 14
paste input "31221"
type input "31221"
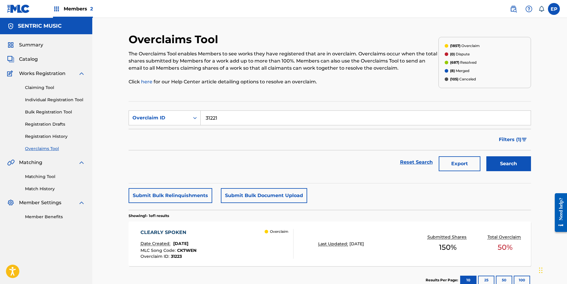
click at [514, 169] on button "Search" at bounding box center [508, 163] width 45 height 15
click at [319, 237] on div "[PERSON_NAME] COLADA Date Created: [DATE] MLC Song Code : PN16AK Overclaim ID :…" at bounding box center [330, 243] width 402 height 45
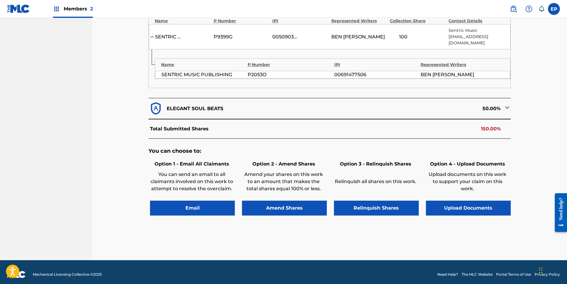
scroll to position [222, 0]
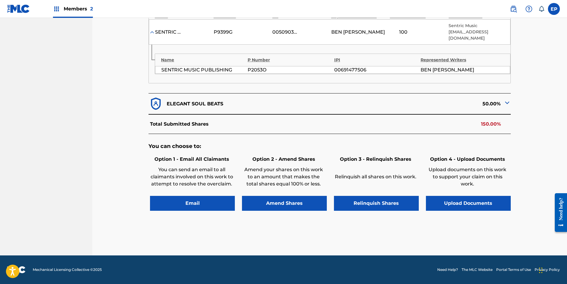
click at [492, 200] on button "Upload Documents" at bounding box center [468, 203] width 85 height 15
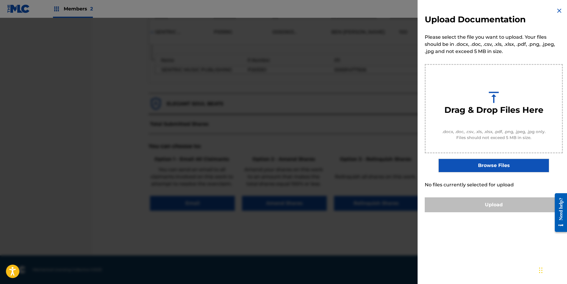
click at [458, 163] on label "Browse Files" at bounding box center [494, 166] width 110 height 14
click at [0, 0] on input "Browse Files" at bounding box center [0, 0] width 0 height 0
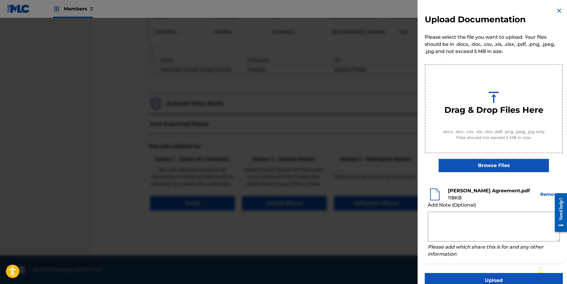
click at [437, 217] on textarea at bounding box center [494, 227] width 132 height 30
paste textarea "Our self service agreement is signed via digital signature and is active until …"
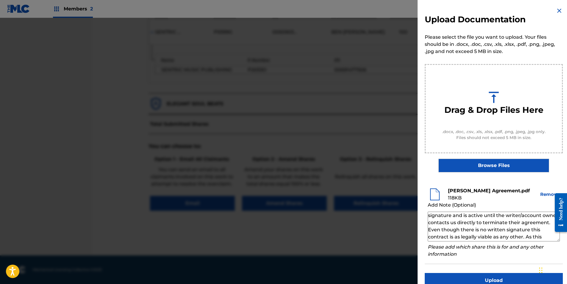
scroll to position [0, 0]
type textarea "Our self service agreement is signed via digital signature and is active until …"
click at [487, 275] on button "Upload" at bounding box center [494, 280] width 138 height 15
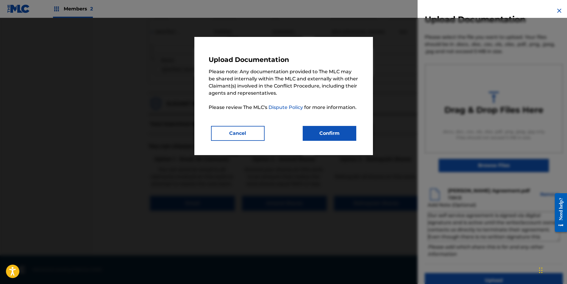
click at [348, 139] on button "Confirm" at bounding box center [330, 133] width 54 height 15
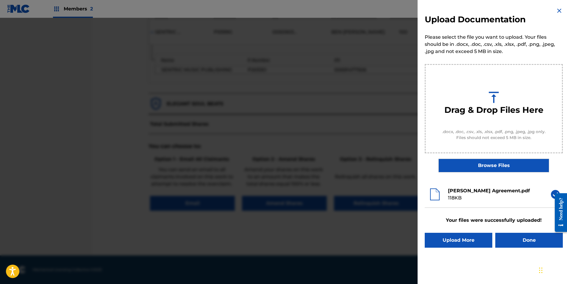
click at [536, 244] on button "Done" at bounding box center [529, 240] width 68 height 15
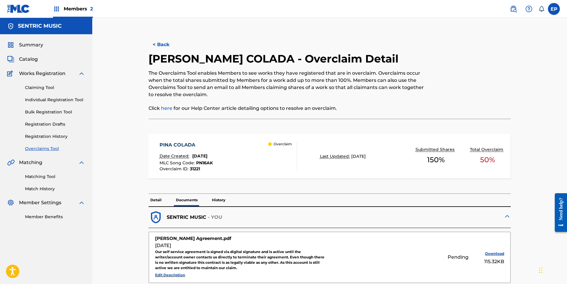
click at [41, 146] on link "Overclaims Tool" at bounding box center [55, 149] width 60 height 6
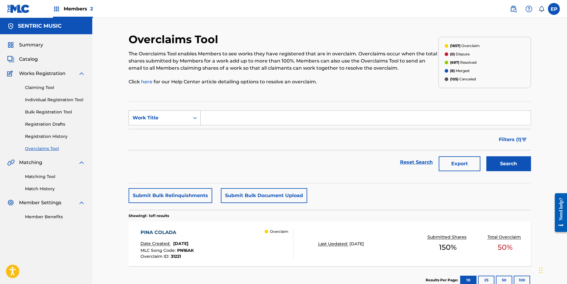
click at [168, 114] on div "Work Title" at bounding box center [159, 117] width 61 height 11
click at [160, 145] on div "Overclaim ID" at bounding box center [164, 147] width 71 height 15
drag, startPoint x: 212, startPoint y: 120, endPoint x: 218, endPoint y: 120, distance: 6.0
click at [212, 120] on input "Search Form" at bounding box center [366, 118] width 330 height 14
paste input "31166"
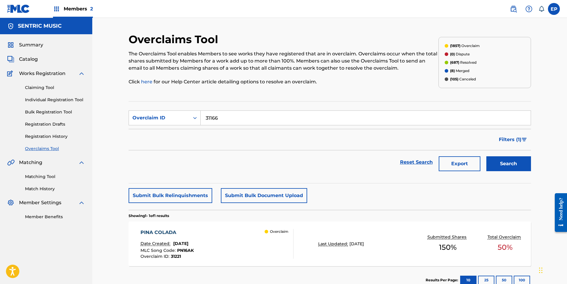
type input "31166"
click at [515, 169] on button "Search" at bounding box center [508, 163] width 45 height 15
click at [340, 236] on div "A LITTLE WHILE Date Created: [DATE] MLC Song Code : AY594M Overclaim ID : 31166…" at bounding box center [330, 243] width 402 height 45
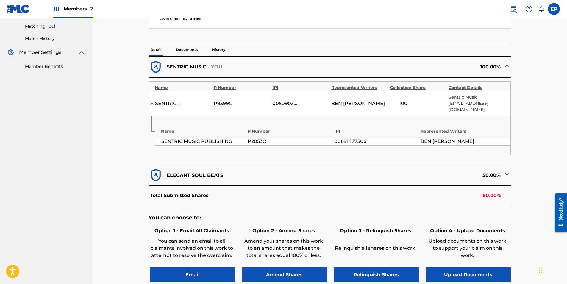
scroll to position [222, 0]
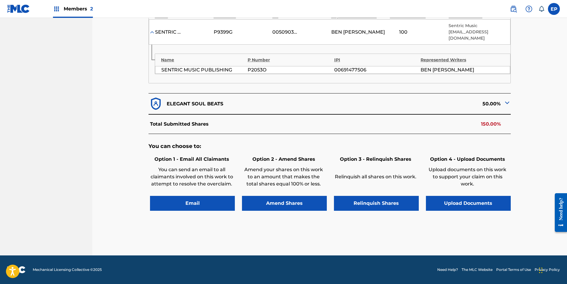
click at [453, 204] on button "Upload Documents" at bounding box center [468, 203] width 85 height 15
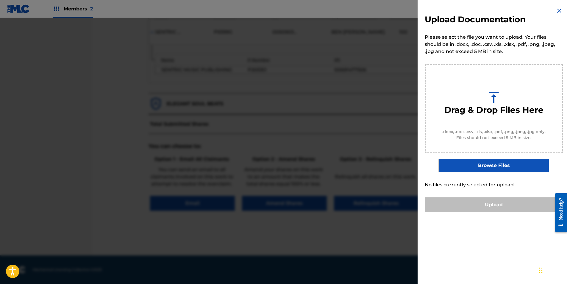
click at [470, 169] on label "Browse Files" at bounding box center [494, 166] width 110 height 14
click at [0, 0] on input "Browse Files" at bounding box center [0, 0] width 0 height 0
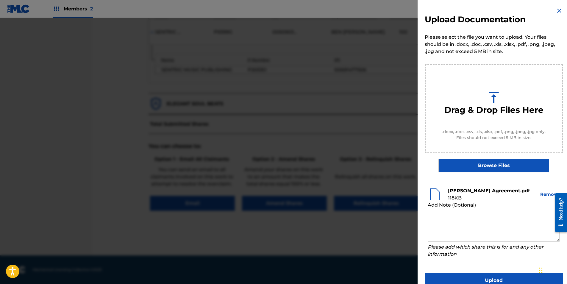
click at [480, 219] on textarea at bounding box center [494, 227] width 132 height 30
click at [469, 213] on textarea at bounding box center [494, 227] width 132 height 30
paste textarea "Our self service agreement is signed via digital signature and is active until …"
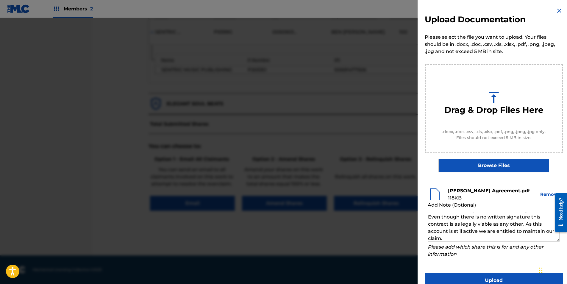
scroll to position [21, 0]
type textarea "Our self service agreement is signed via digital signature and is active until …"
click at [496, 279] on button "Upload" at bounding box center [494, 280] width 138 height 15
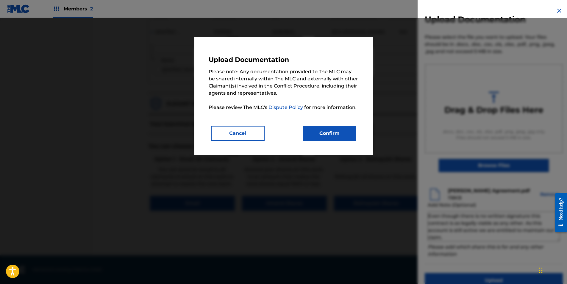
click at [326, 139] on button "Confirm" at bounding box center [330, 133] width 54 height 15
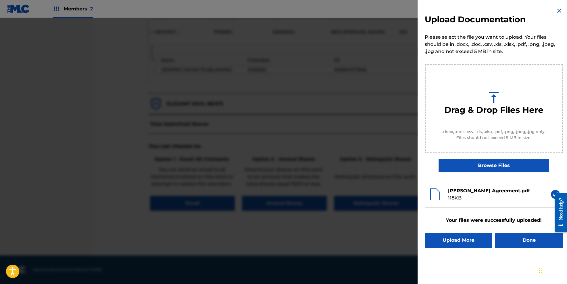
click at [526, 237] on button "Done" at bounding box center [529, 240] width 68 height 15
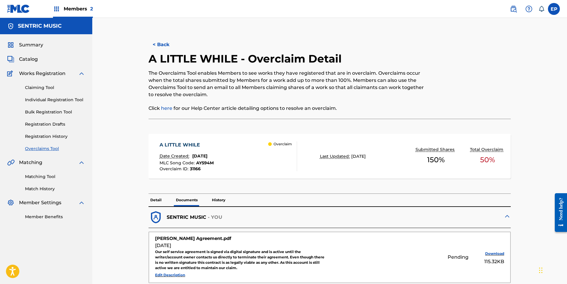
click at [51, 149] on link "Overclaims Tool" at bounding box center [55, 149] width 60 height 6
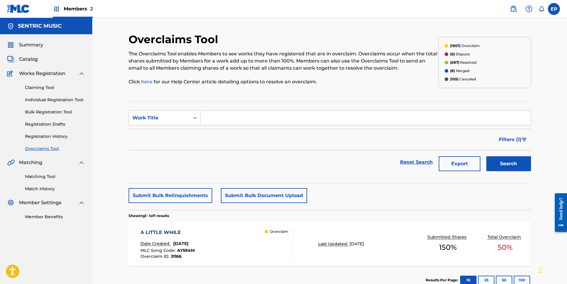
click at [354, 152] on div "Reset Search Export Search" at bounding box center [330, 162] width 402 height 24
click at [183, 118] on div "Work Title" at bounding box center [159, 117] width 54 height 7
click at [166, 148] on div "Overclaim ID" at bounding box center [164, 147] width 71 height 15
click at [205, 128] on form "SearchWithCriteria72282f25-c652-4908-b153-fb8a94a6a66d Overclaim ID Filter Stat…" at bounding box center [330, 142] width 402 height 64
click at [218, 112] on input "Search Form" at bounding box center [366, 118] width 330 height 14
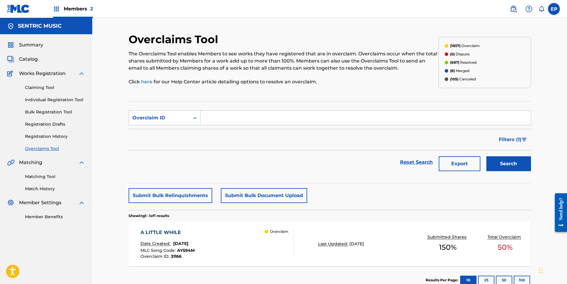
paste input "31166"
type input "31166"
click at [507, 161] on button "Search" at bounding box center [508, 163] width 45 height 15
click at [294, 238] on div "A LITTLE WHILE Date Created: [DATE] MLC Song Code : AY594M Overclaim ID : 31166…" at bounding box center [330, 243] width 402 height 45
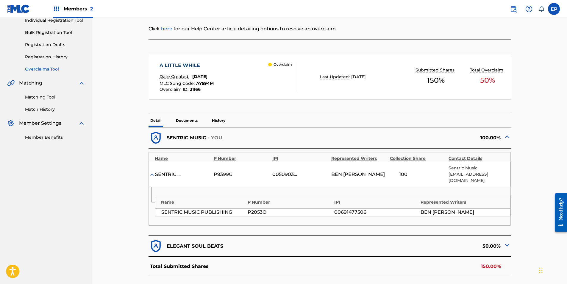
scroll to position [43, 0]
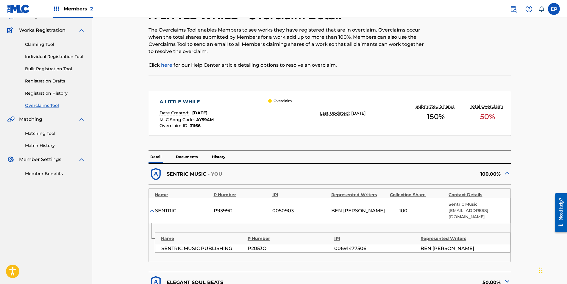
click at [183, 157] on p "Documents" at bounding box center [186, 157] width 25 height 13
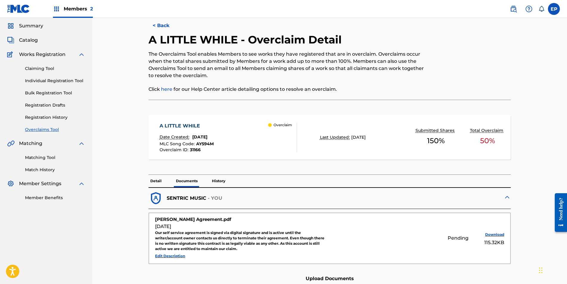
scroll to position [43, 0]
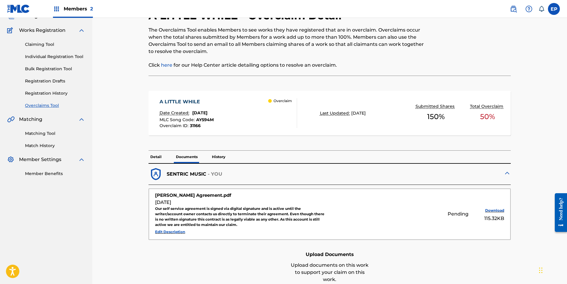
click at [44, 103] on link "Overclaims Tool" at bounding box center [55, 105] width 60 height 6
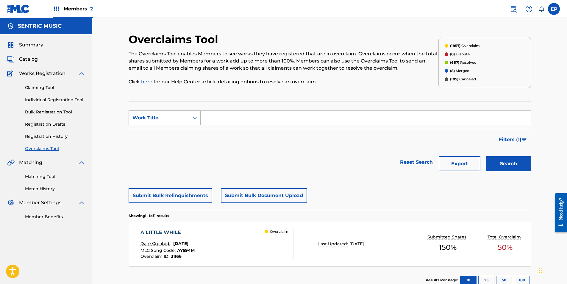
click at [184, 122] on div "Work Title" at bounding box center [159, 117] width 61 height 11
click at [173, 147] on div "Overclaim ID" at bounding box center [164, 147] width 71 height 15
click at [227, 114] on input "Search Form" at bounding box center [366, 118] width 330 height 14
paste input "31214"
type input "31214"
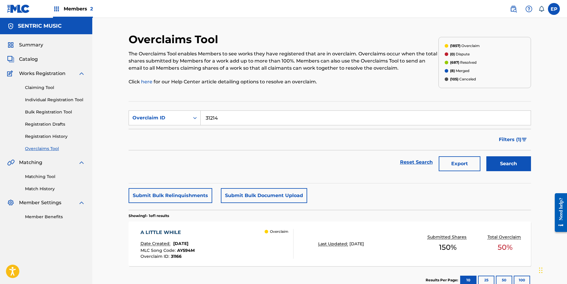
click at [516, 162] on button "Search" at bounding box center [508, 163] width 45 height 15
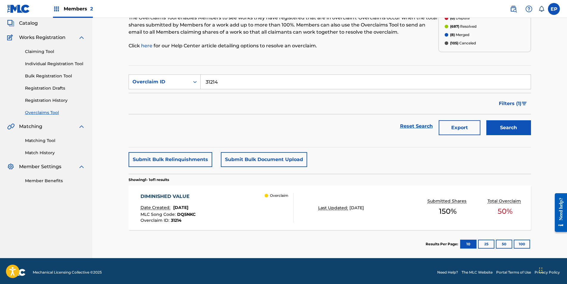
scroll to position [39, 0]
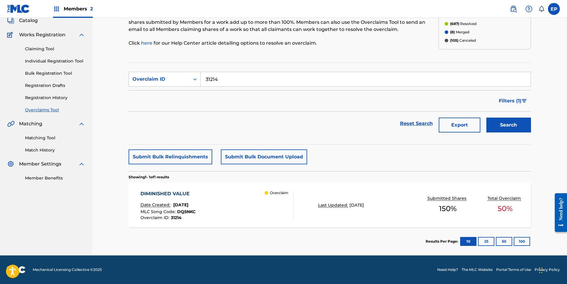
click at [267, 205] on div "Overclaim" at bounding box center [279, 205] width 29 height 30
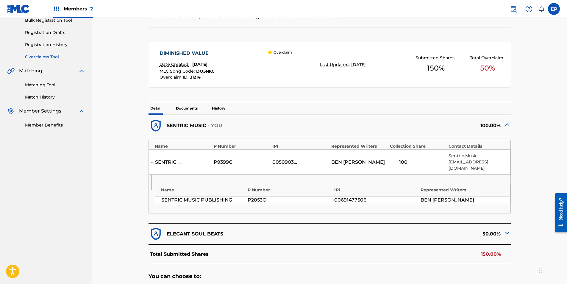
scroll to position [208, 0]
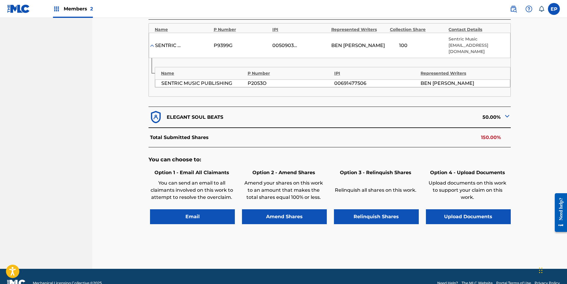
click at [457, 216] on button "Upload Documents" at bounding box center [468, 216] width 85 height 15
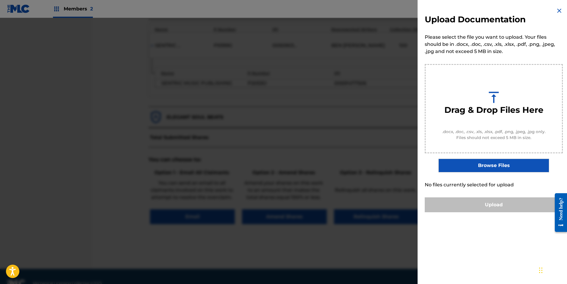
click at [452, 171] on label "Browse Files" at bounding box center [494, 166] width 110 height 14
click at [0, 0] on input "Browse Files" at bounding box center [0, 0] width 0 height 0
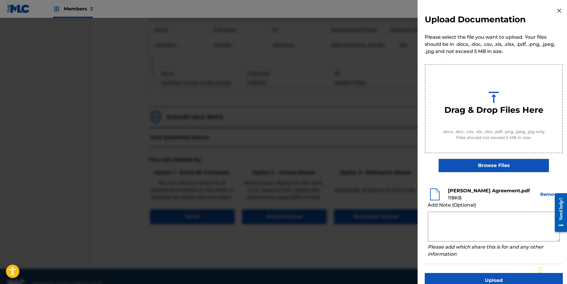
click at [459, 216] on textarea at bounding box center [494, 227] width 132 height 30
paste textarea "Our self service agreement is signed via digital signature and is active until …"
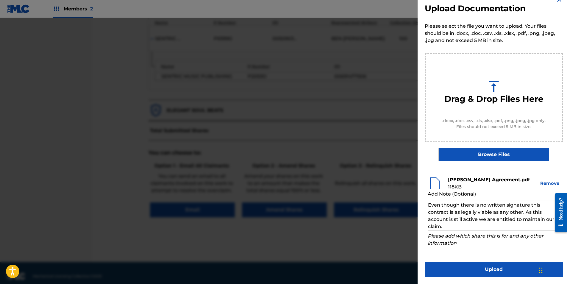
scroll to position [222, 0]
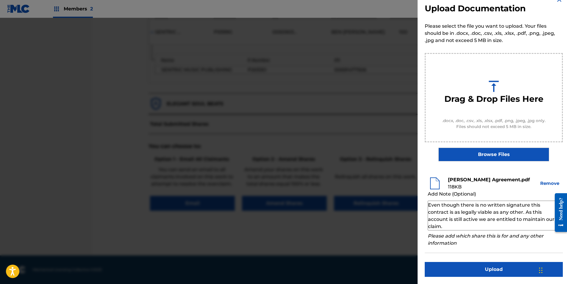
type textarea "Our self service agreement is signed via digital signature and is active until …"
click at [478, 266] on button "Upload" at bounding box center [494, 269] width 138 height 15
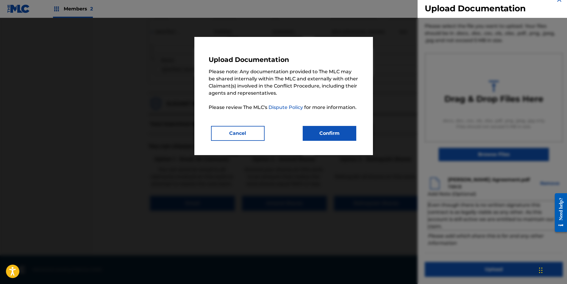
click at [339, 136] on button "Confirm" at bounding box center [330, 133] width 54 height 15
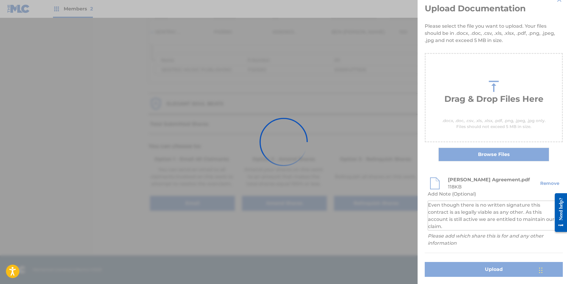
scroll to position [0, 0]
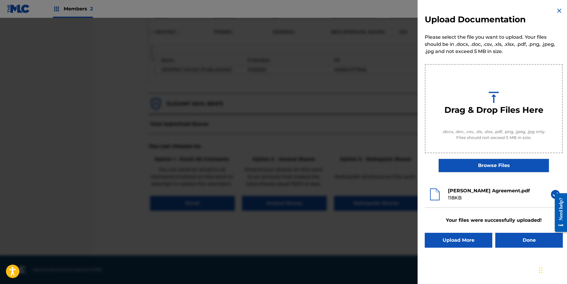
click at [506, 241] on button "Done" at bounding box center [529, 240] width 68 height 15
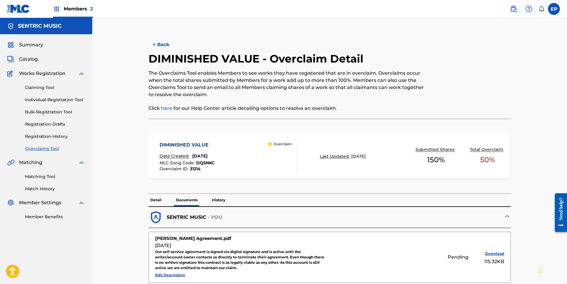
click at [46, 150] on link "Overclaims Tool" at bounding box center [55, 149] width 60 height 6
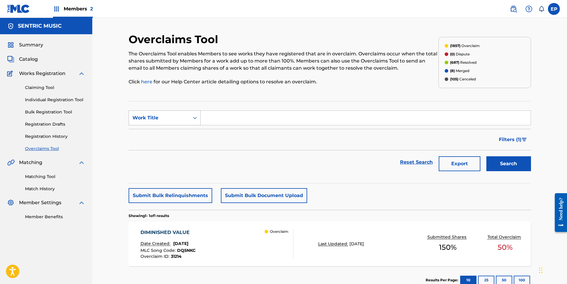
click at [188, 119] on div "Work Title" at bounding box center [159, 117] width 61 height 11
click at [160, 149] on div "Overclaim ID" at bounding box center [164, 147] width 71 height 15
click at [228, 118] on input "Search Form" at bounding box center [366, 118] width 330 height 14
paste input "31204"
type input "31204"
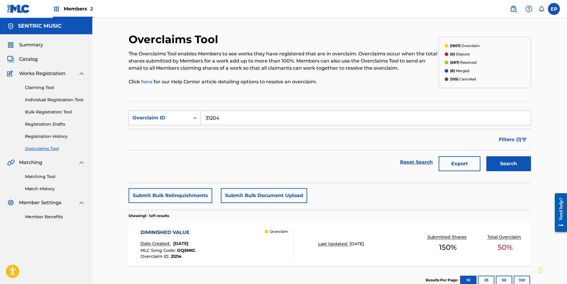
click at [505, 164] on button "Search" at bounding box center [508, 163] width 45 height 15
click at [212, 246] on div "SAVANT Date Created: [DATE] MLC Song Code : S612W2 Overclaim ID : 31204 Overcla…" at bounding box center [217, 244] width 153 height 30
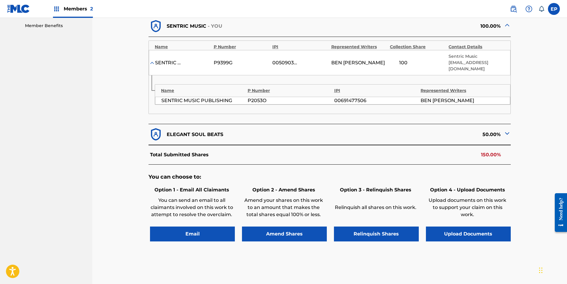
scroll to position [222, 0]
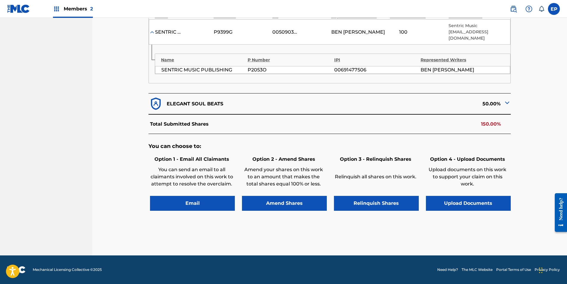
click at [453, 203] on button "Upload Documents" at bounding box center [468, 203] width 85 height 15
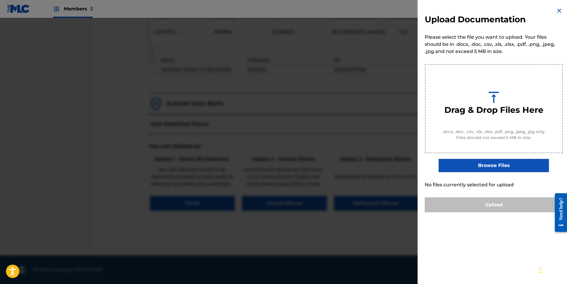
click at [464, 166] on label "Browse Files" at bounding box center [494, 166] width 110 height 14
click at [0, 0] on input "Browse Files" at bounding box center [0, 0] width 0 height 0
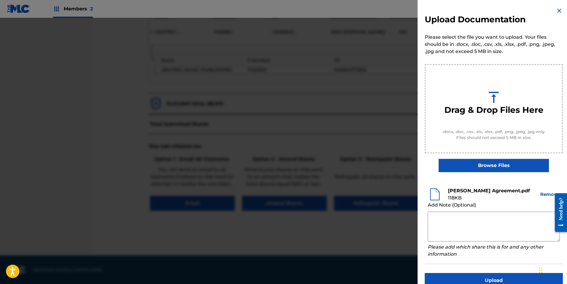
click at [439, 217] on textarea at bounding box center [494, 227] width 132 height 30
paste textarea "Our self service agreement is signed via digital signature and is active until …"
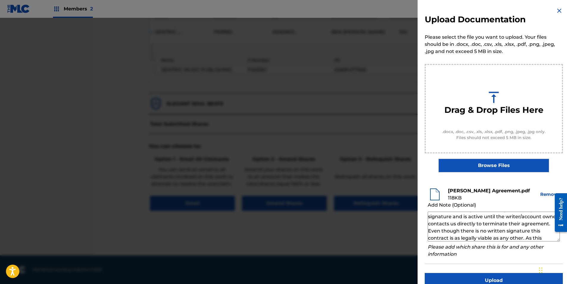
scroll to position [0, 0]
type textarea "Our self service agreement is signed via digital signature and is active until …"
click at [476, 278] on button "Upload" at bounding box center [494, 280] width 138 height 15
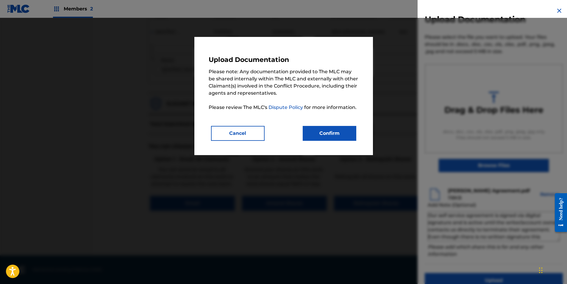
click at [322, 132] on button "Confirm" at bounding box center [330, 133] width 54 height 15
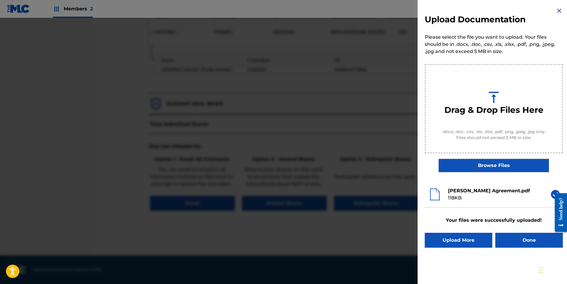
click at [504, 244] on button "Done" at bounding box center [529, 240] width 68 height 15
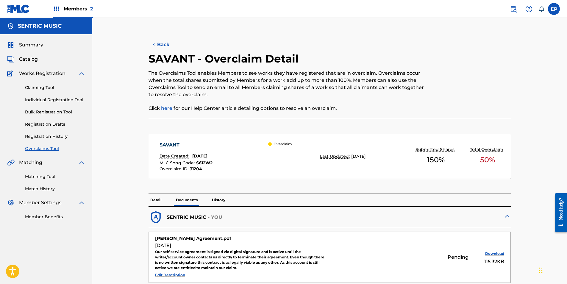
click at [43, 147] on link "Overclaims Tool" at bounding box center [55, 149] width 60 height 6
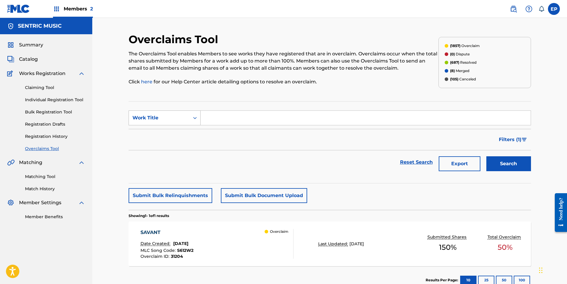
click at [180, 118] on div "Work Title" at bounding box center [159, 117] width 54 height 7
click at [141, 148] on div "Overclaim ID" at bounding box center [164, 147] width 71 height 15
click at [210, 119] on input "Search Form" at bounding box center [366, 118] width 330 height 14
paste input "31213"
type input "31213"
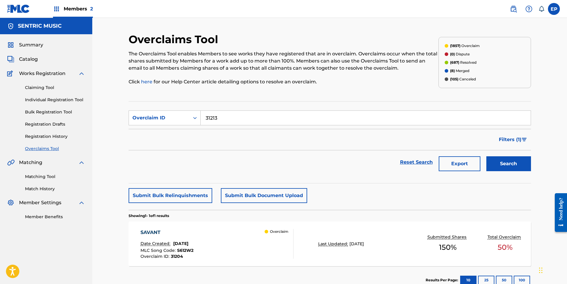
click at [497, 161] on button "Search" at bounding box center [508, 163] width 45 height 15
click at [249, 235] on div "UNDERCOVER Date Created: [DATE] MLC Song Code : UX47QQ Overclaim ID : 31213 Ove…" at bounding box center [217, 244] width 153 height 30
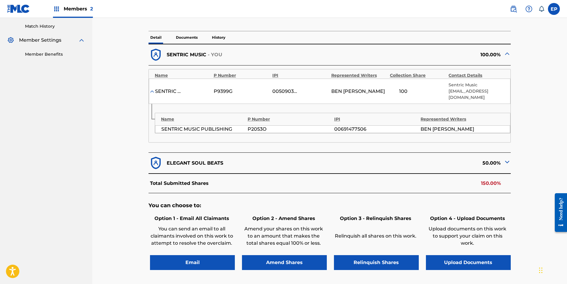
scroll to position [222, 0]
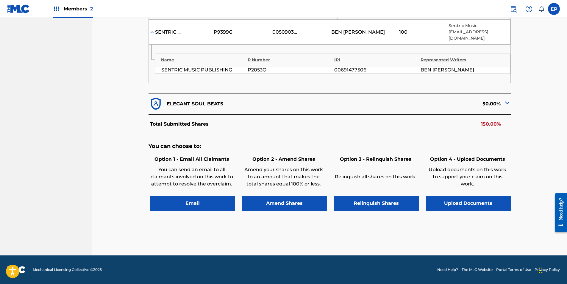
click at [484, 207] on button "Upload Documents" at bounding box center [468, 203] width 85 height 15
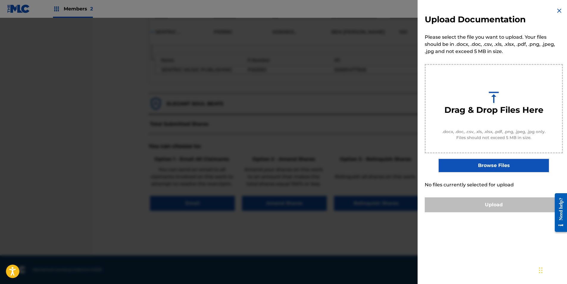
click at [485, 172] on label "Browse Files" at bounding box center [494, 166] width 110 height 14
click at [0, 0] on input "Browse Files" at bounding box center [0, 0] width 0 height 0
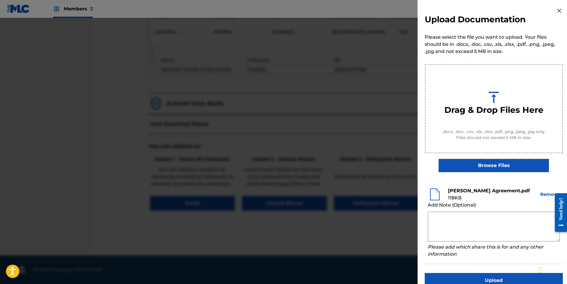
click at [445, 216] on textarea at bounding box center [494, 227] width 132 height 30
paste textarea "Our self service agreement is signed via digital signature and is active until …"
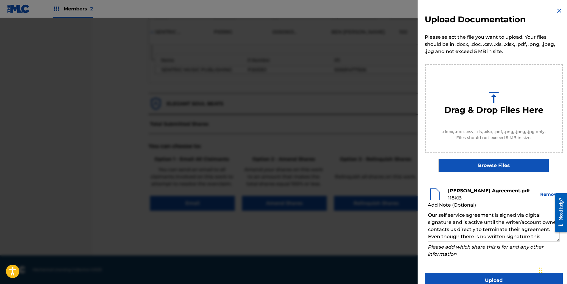
scroll to position [0, 0]
type textarea "Our self service agreement is signed via digital signature and is active until …"
click at [479, 272] on div "Upload Documentation Please select the file you want to upload. Your files shou…" at bounding box center [494, 147] width 152 height 295
click at [481, 276] on button "Upload" at bounding box center [494, 280] width 138 height 15
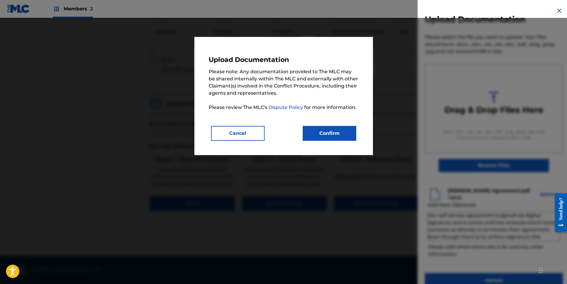
click at [327, 126] on div "Upload Documentation Please note: Any documentation provided to The MLC may be …" at bounding box center [284, 96] width 150 height 90
click at [328, 127] on button "Confirm" at bounding box center [330, 133] width 54 height 15
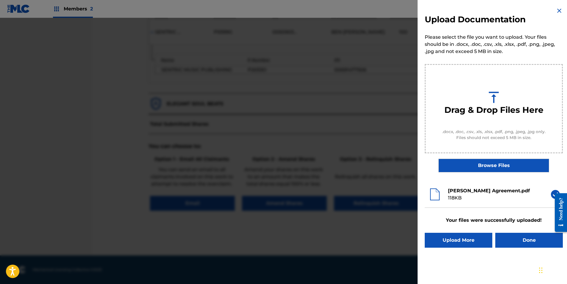
click at [518, 242] on button "Done" at bounding box center [529, 240] width 68 height 15
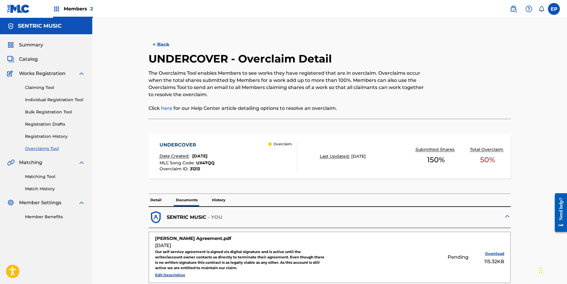
click at [40, 148] on link "Overclaims Tool" at bounding box center [55, 149] width 60 height 6
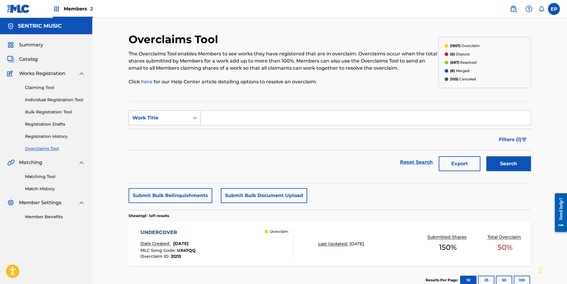
click at [192, 120] on icon "Search Form" at bounding box center [195, 118] width 6 height 6
click at [162, 151] on div "Overclaim ID" at bounding box center [164, 147] width 71 height 15
click at [213, 123] on input "Search Form" at bounding box center [366, 118] width 330 height 14
paste input "31209"
type input "31209"
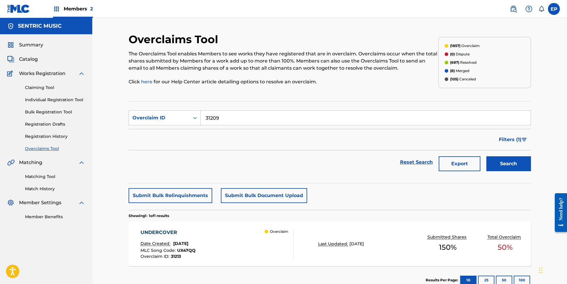
click at [508, 168] on button "Search" at bounding box center [508, 163] width 45 height 15
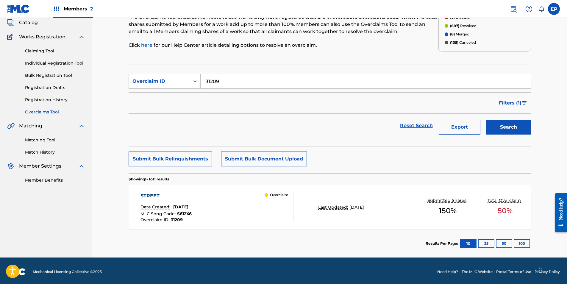
scroll to position [39, 0]
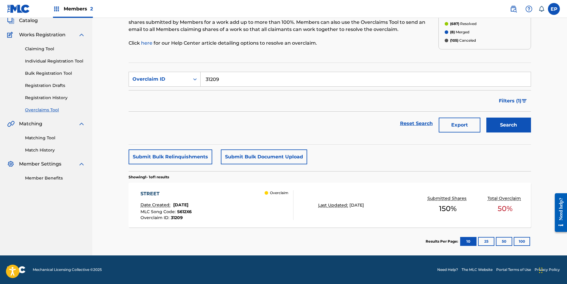
click at [348, 196] on div "STREET Date Created: [DATE] MLC Song Code : S612X6 Overclaim ID : 31209 Overcla…" at bounding box center [330, 205] width 402 height 45
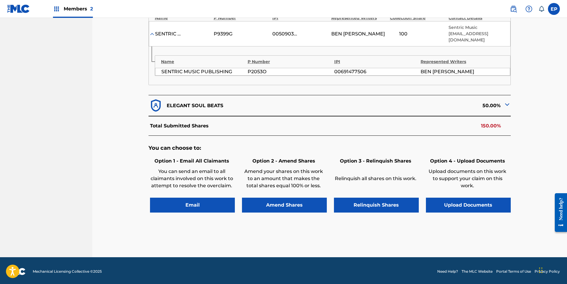
scroll to position [222, 0]
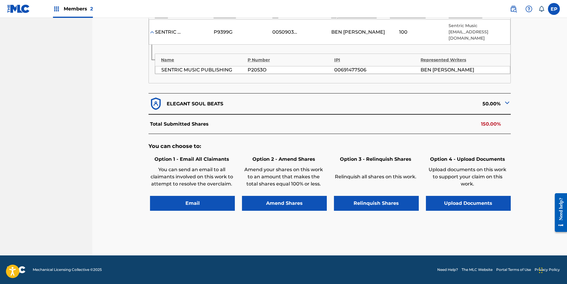
click at [436, 201] on button "Upload Documents" at bounding box center [468, 203] width 85 height 15
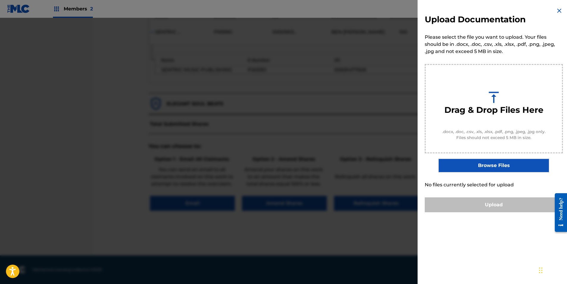
click at [458, 158] on div "Drag & Drop Files Here .docx, .doc, .csv, .xls, .xlsx, .pdf, .png, .jpeg, .jpg …" at bounding box center [494, 118] width 138 height 108
click at [458, 164] on label "Browse Files" at bounding box center [494, 166] width 110 height 14
click at [0, 0] on input "Browse Files" at bounding box center [0, 0] width 0 height 0
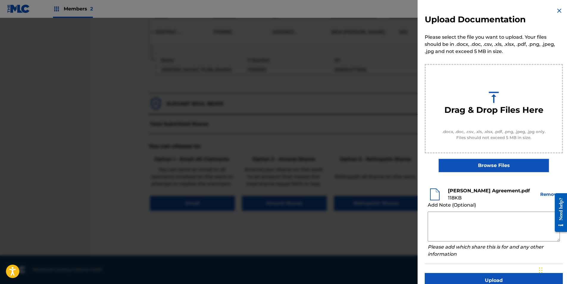
click at [464, 216] on textarea at bounding box center [494, 227] width 132 height 30
paste textarea "Our self service agreement is signed via digital signature and is active until …"
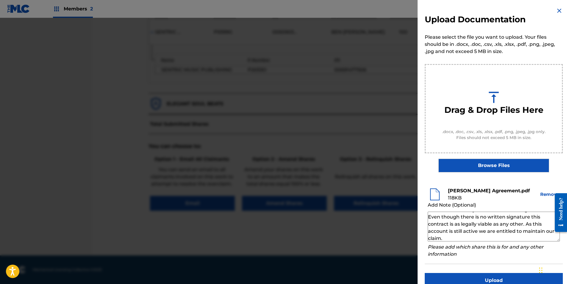
scroll to position [21, 0]
type textarea "Our self service agreement is signed via digital signature and is active until …"
click at [496, 282] on button "Upload" at bounding box center [494, 280] width 138 height 15
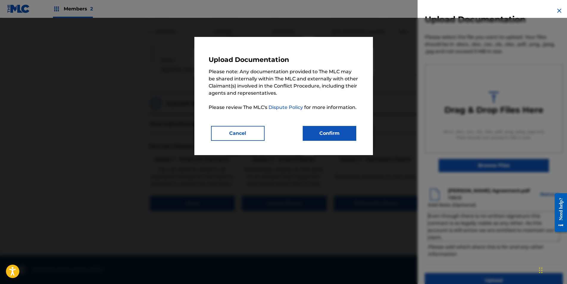
click at [340, 139] on button "Confirm" at bounding box center [330, 133] width 54 height 15
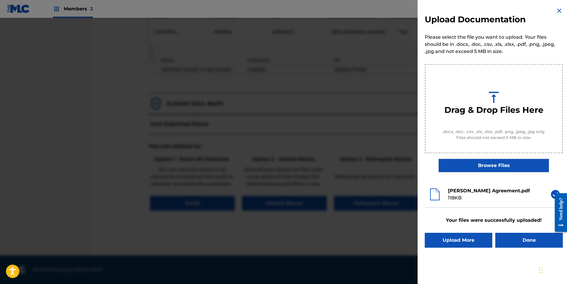
click at [510, 237] on button "Done" at bounding box center [529, 240] width 68 height 15
